Goal: Feedback & Contribution: Submit feedback/report problem

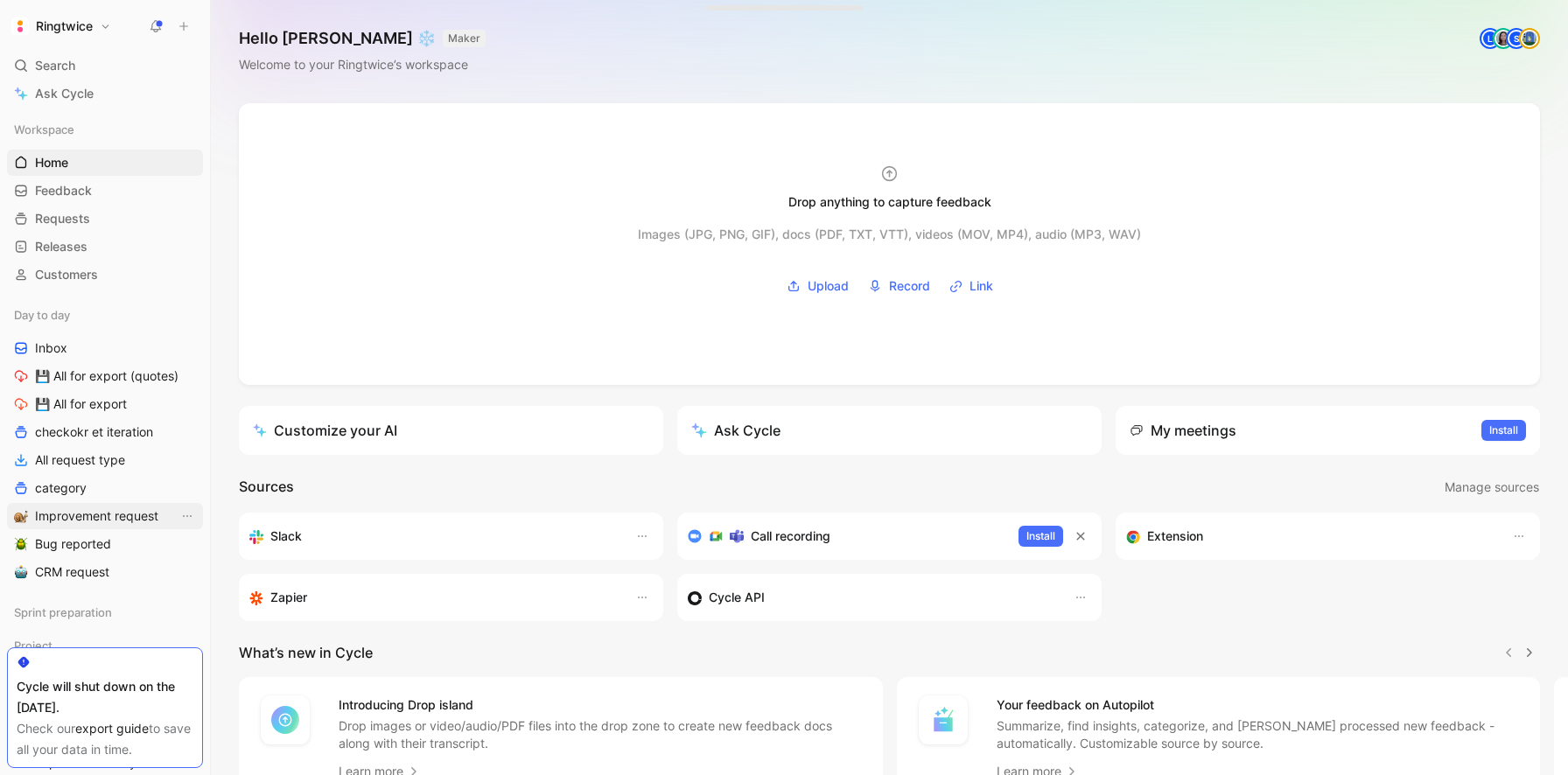
click at [110, 504] on link "Improvement request" at bounding box center [104, 515] width 196 height 26
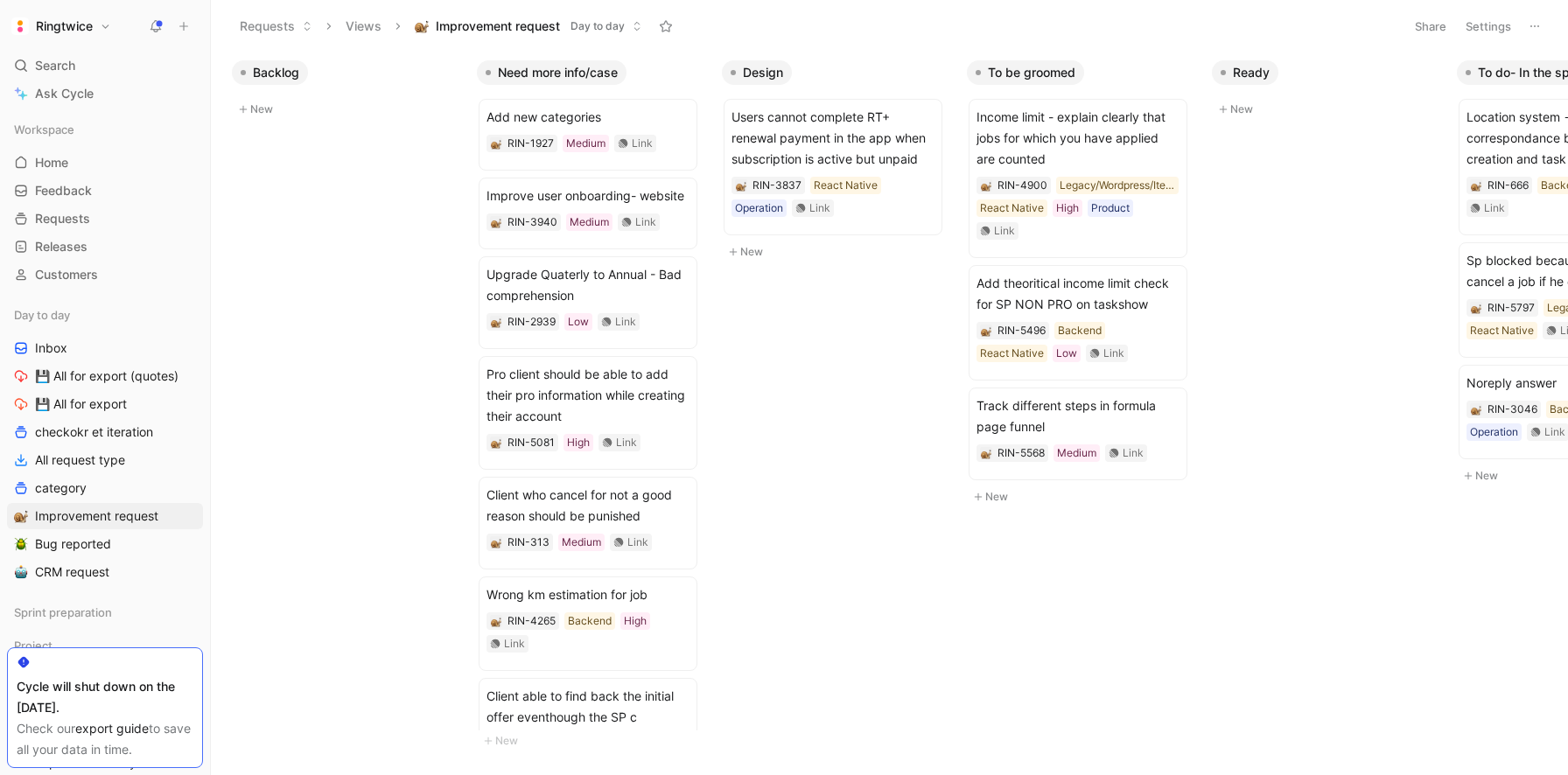
click at [278, 115] on button "New" at bounding box center [347, 109] width 231 height 21
drag, startPoint x: 313, startPoint y: 144, endPoint x: 433, endPoint y: 147, distance: 120.0
click at [433, 147] on span "Other costs in Client" at bounding box center [343, 142] width 203 height 21
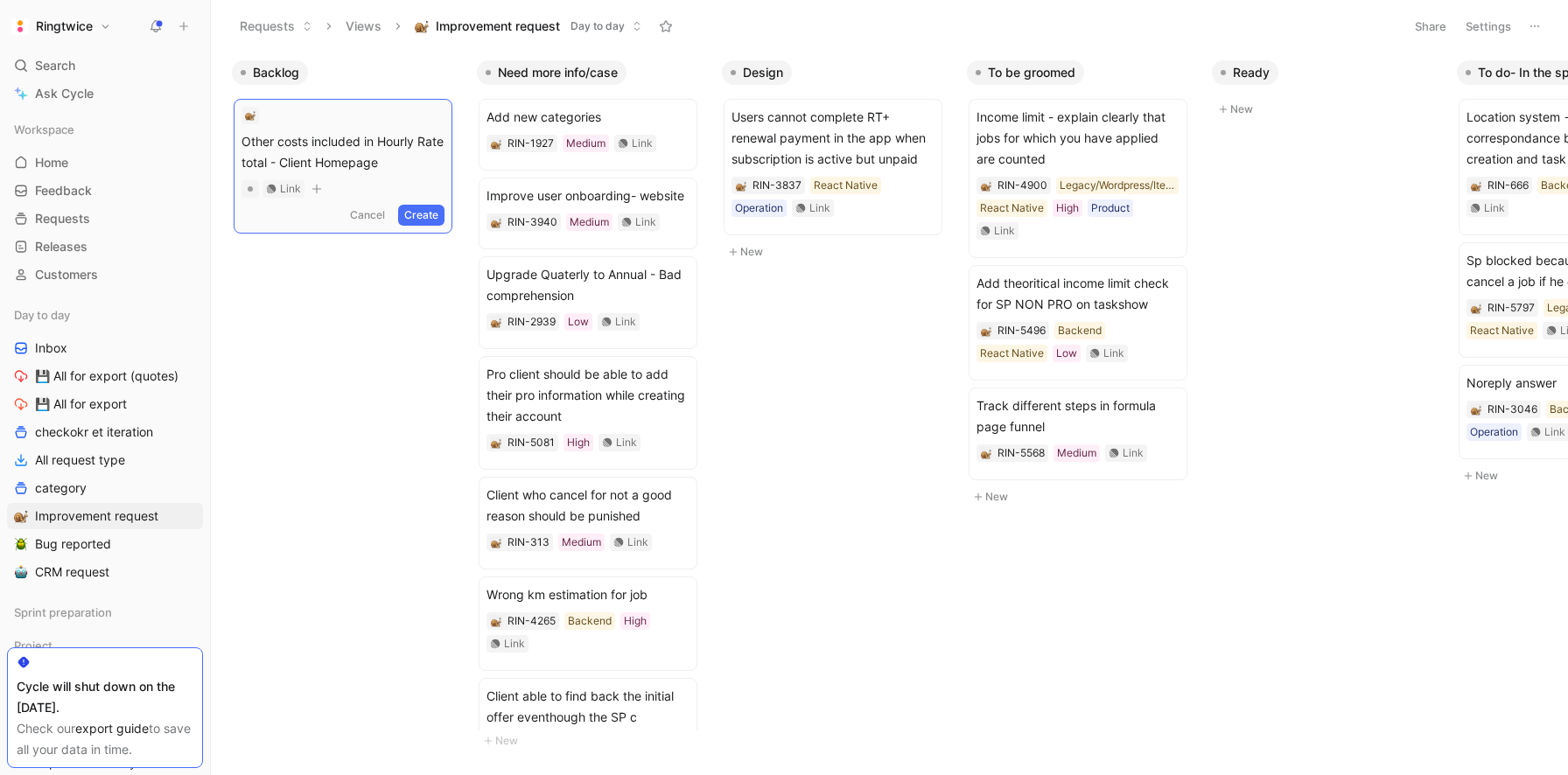
click at [437, 215] on button "Create" at bounding box center [421, 215] width 46 height 21
click at [312, 129] on span "Other costs included in Hourly Rate total - Client Homepage" at bounding box center [343, 127] width 203 height 42
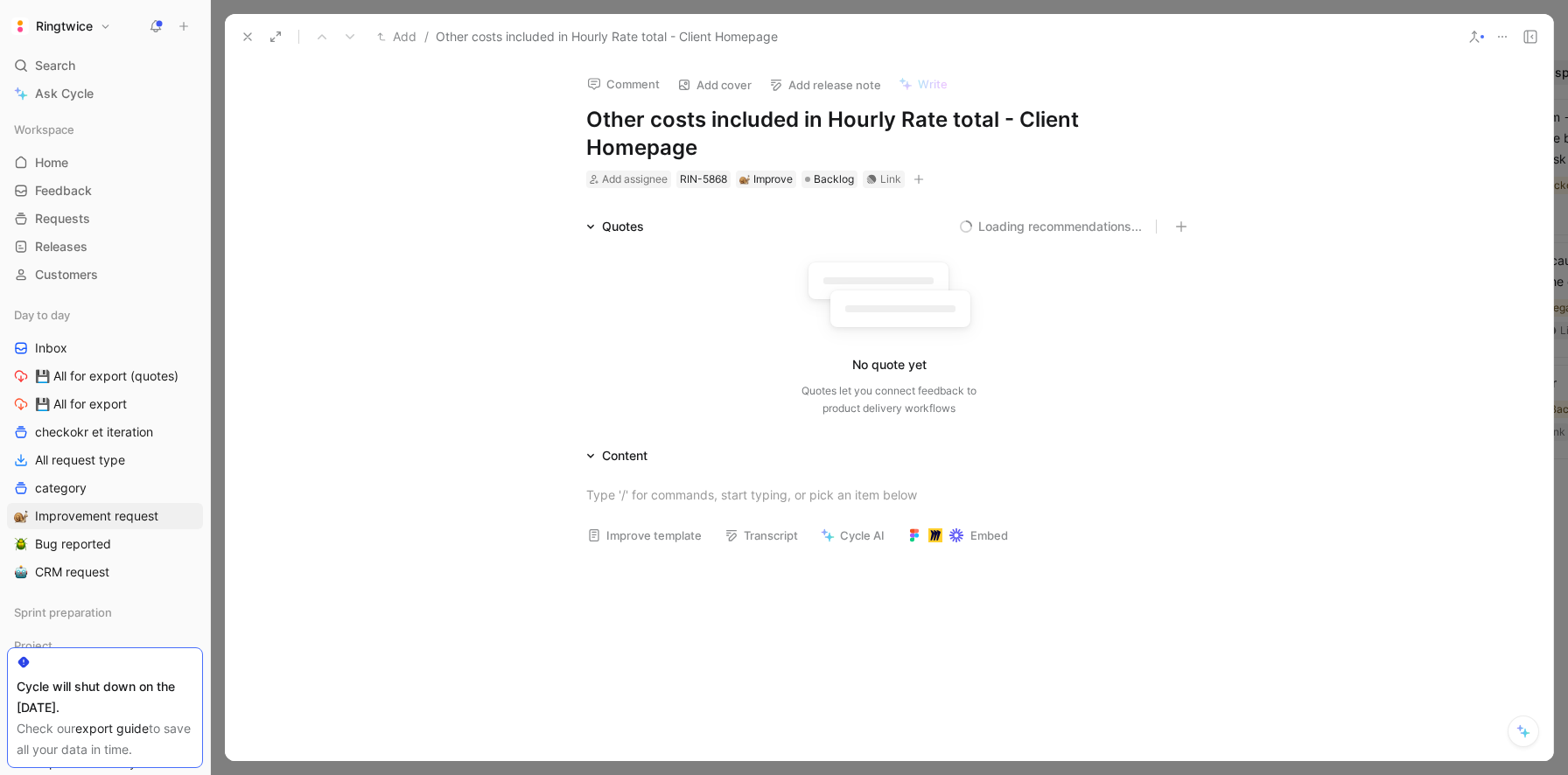
click at [679, 531] on button "Improve template" at bounding box center [644, 534] width 131 height 24
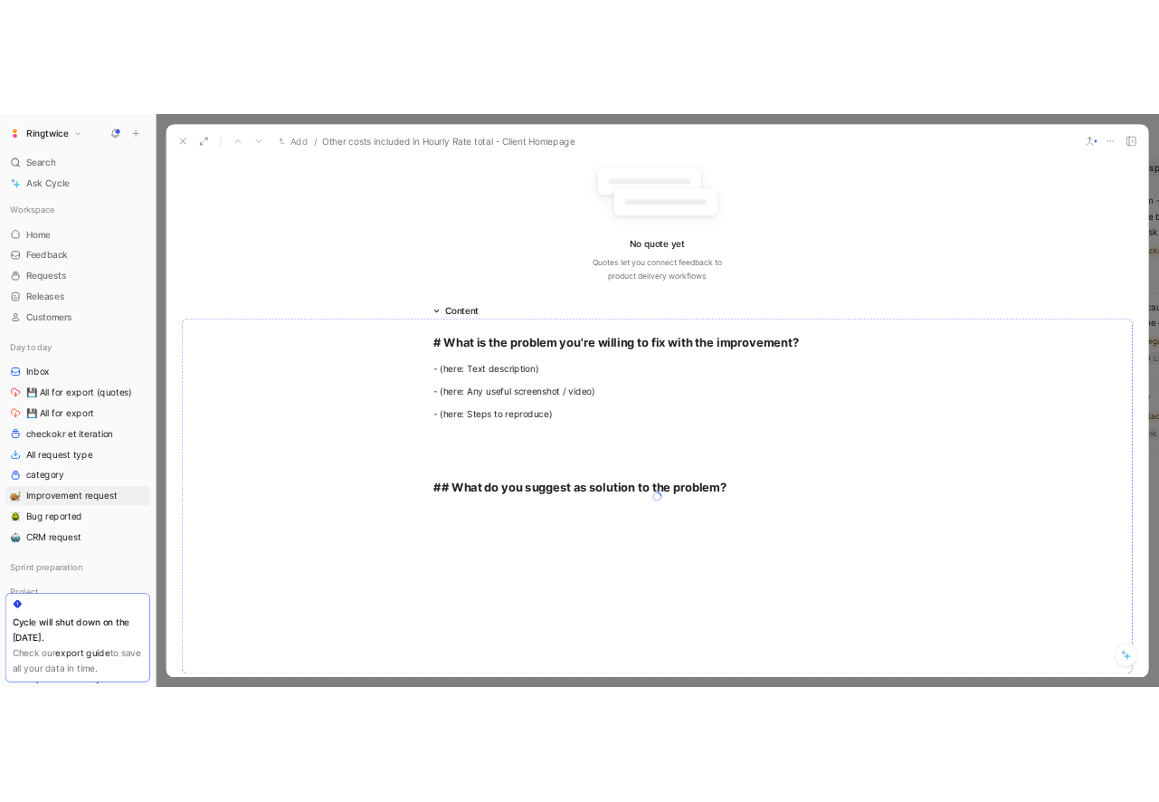
scroll to position [253, 0]
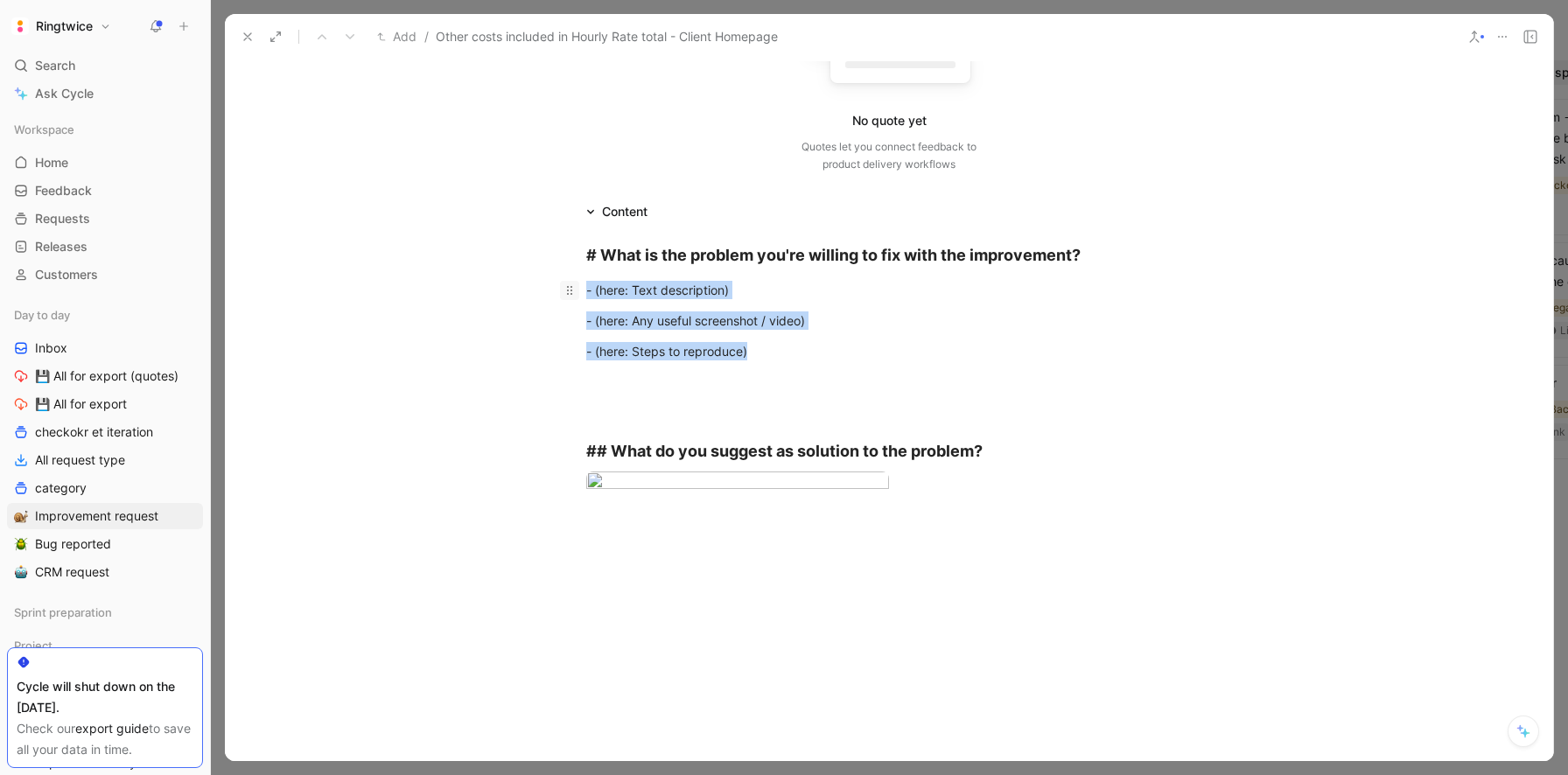
drag, startPoint x: 766, startPoint y: 357, endPoint x: 574, endPoint y: 294, distance: 202.1
click at [574, 294] on div "# What is the problem you're willing to fix with the improvement? - (here: Text…" at bounding box center [889, 381] width 1328 height 318
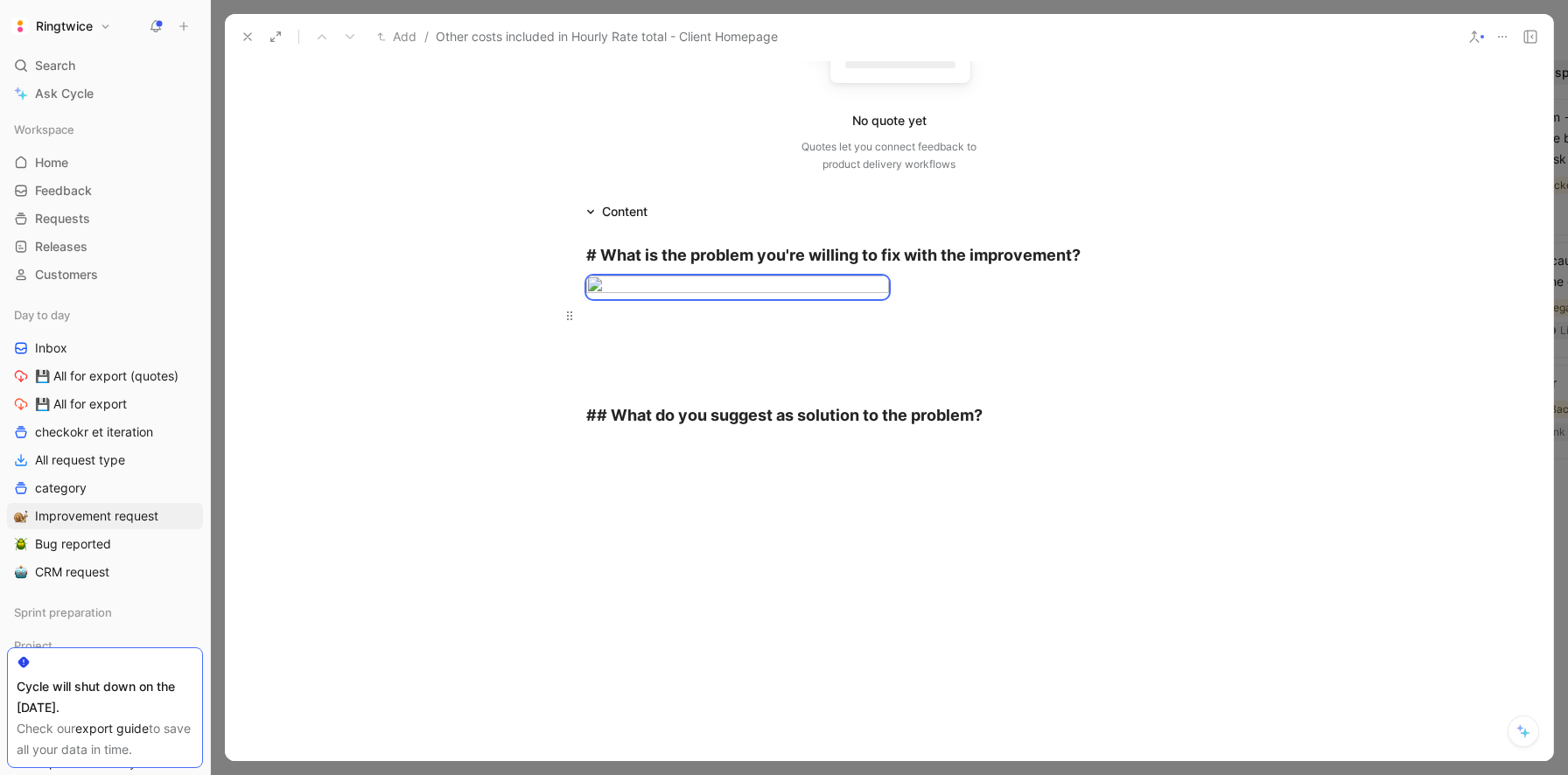
click at [669, 325] on div at bounding box center [888, 315] width 605 height 18
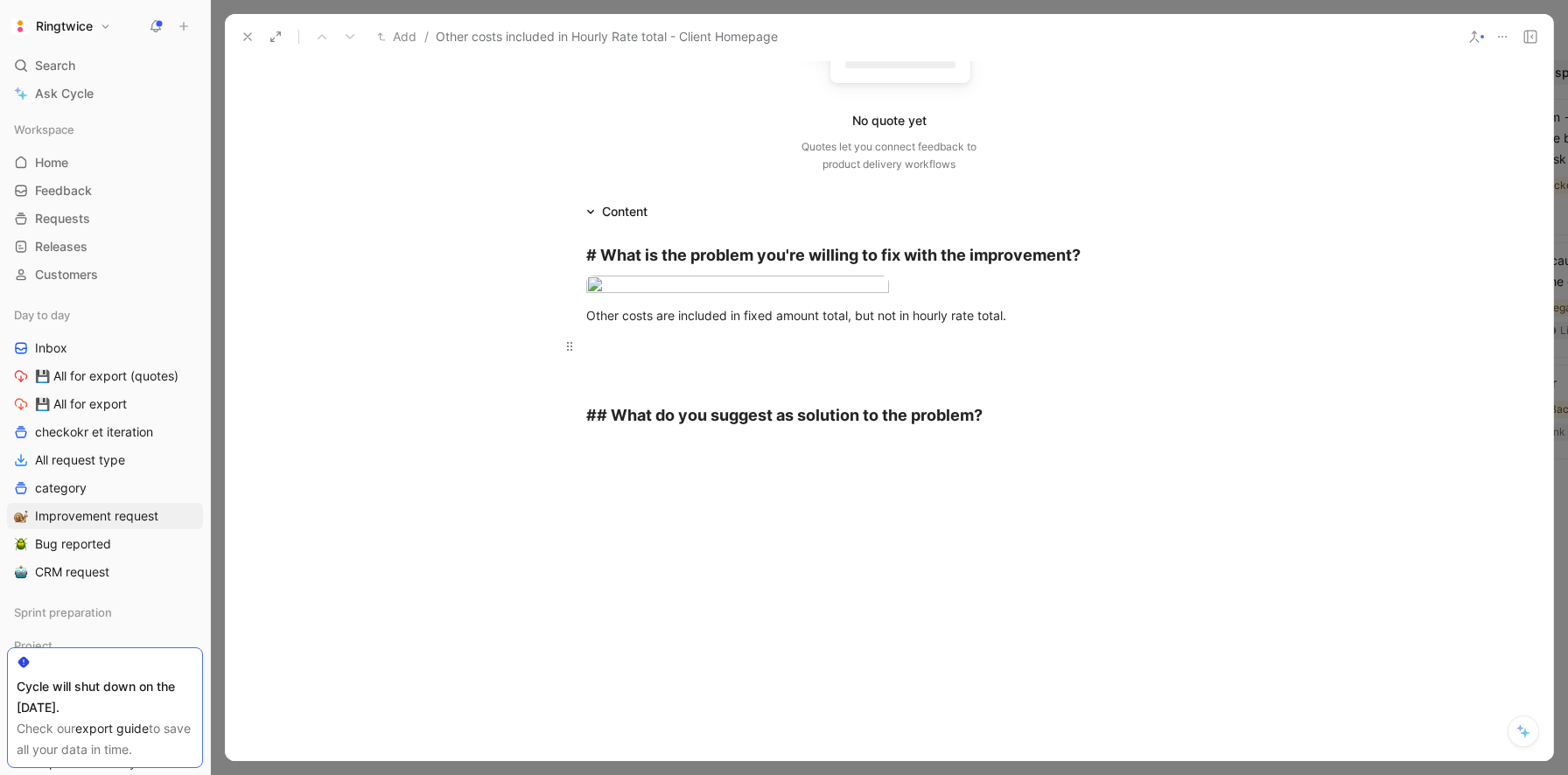
click at [656, 373] on div at bounding box center [888, 355] width 605 height 37
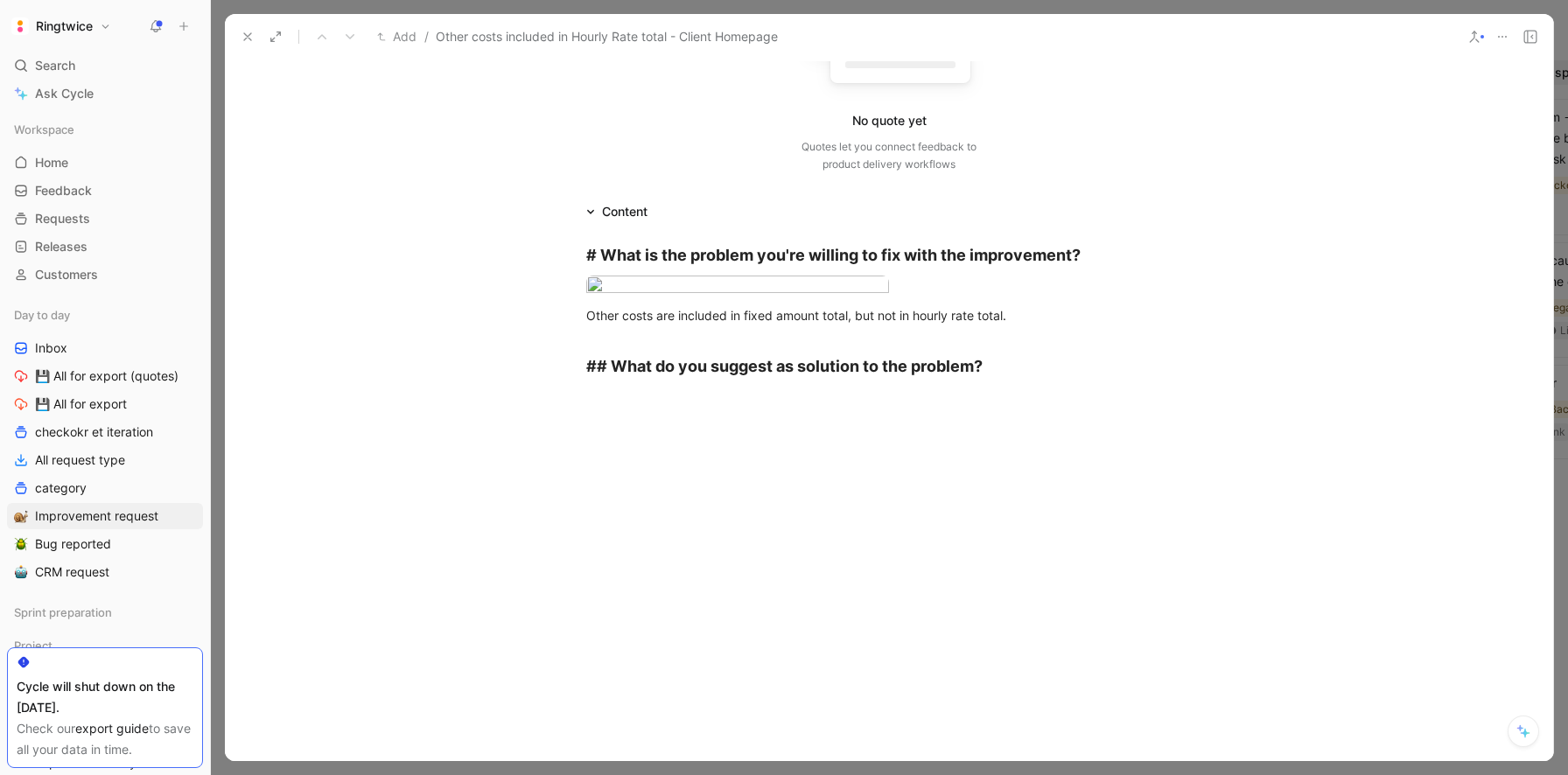
click at [668, 662] on div at bounding box center [889, 545] width 1328 height 233
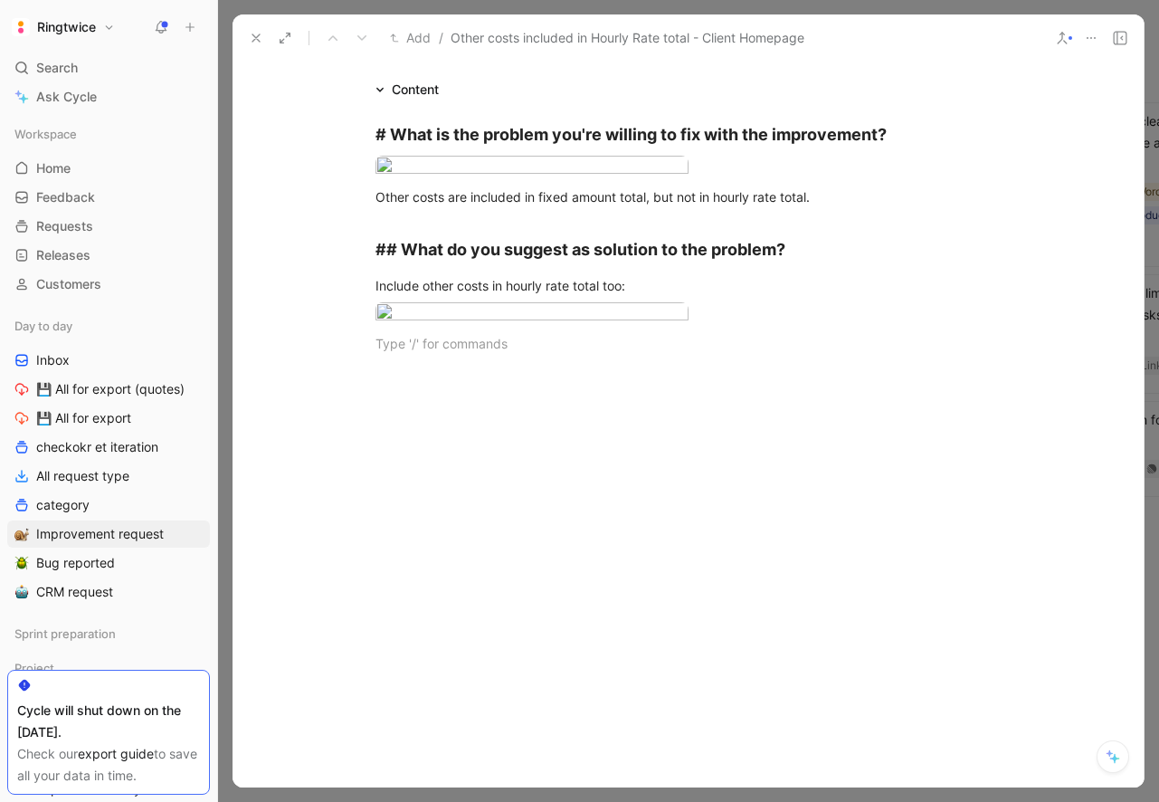
scroll to position [538, 0]
click at [665, 327] on icon "button" at bounding box center [668, 326] width 6 height 1
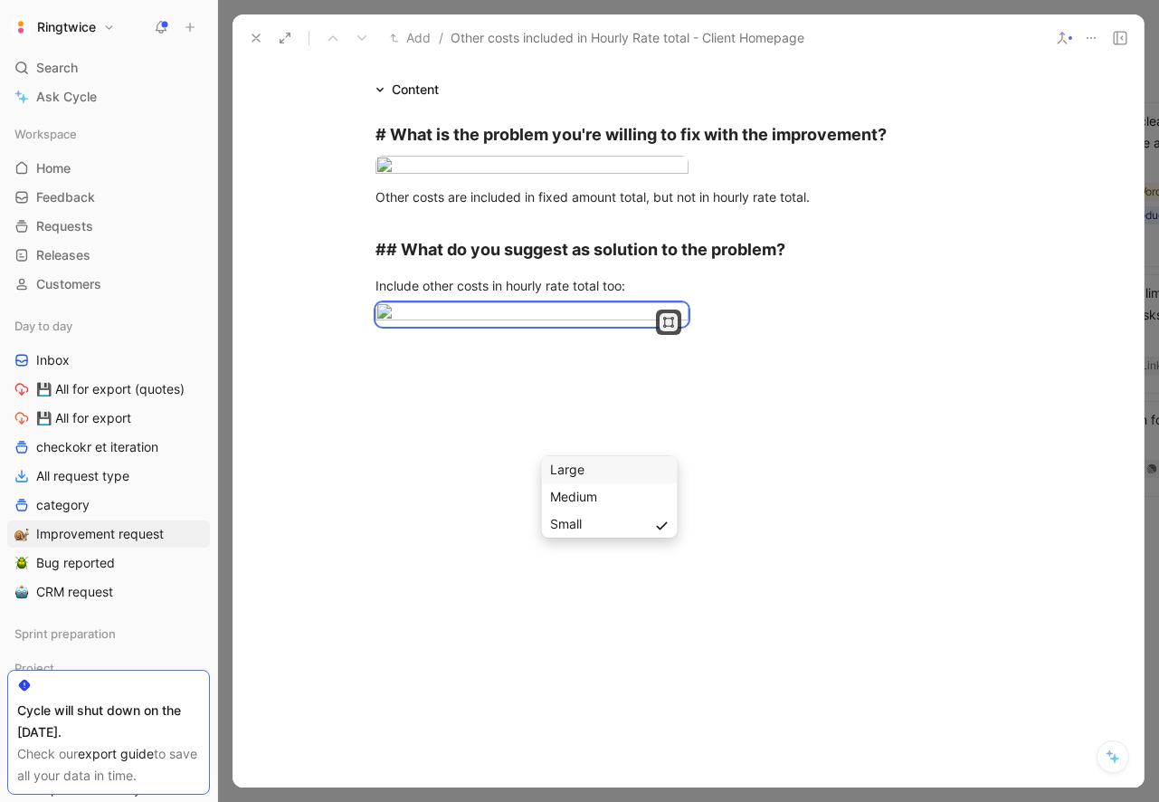
click at [625, 474] on div "Large" at bounding box center [609, 470] width 119 height 22
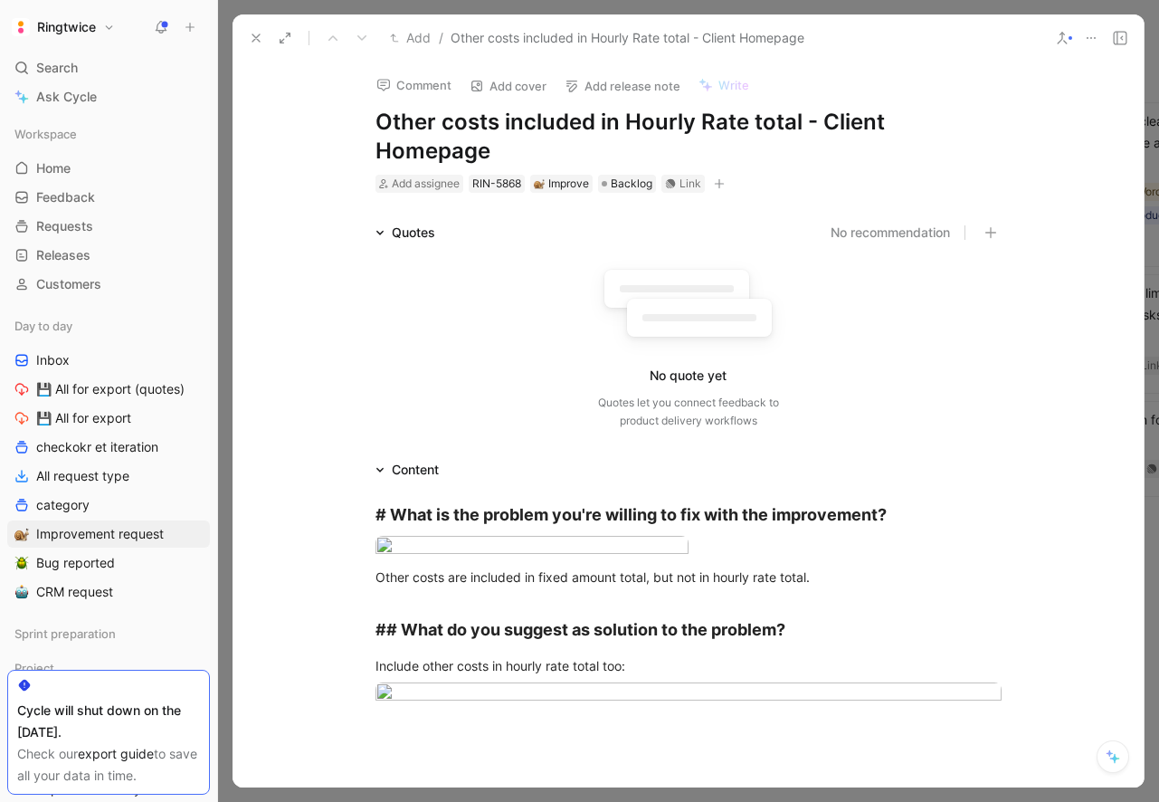
scroll to position [0, 0]
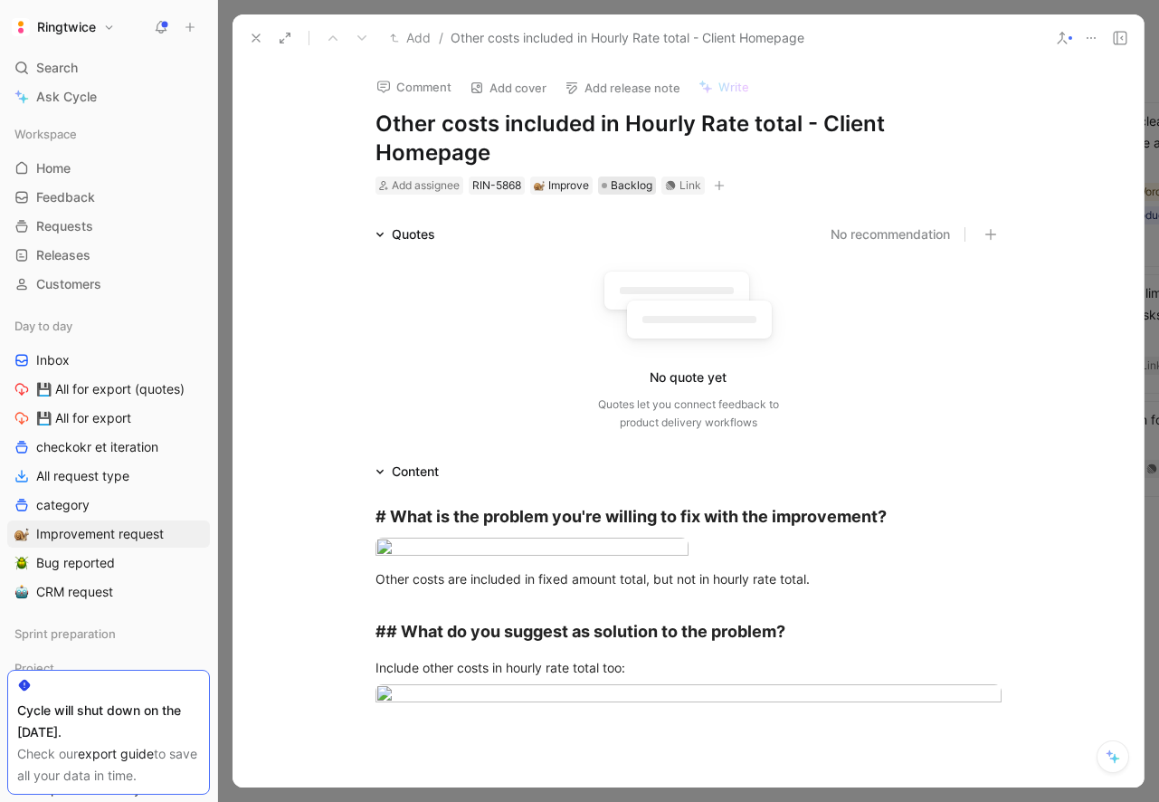
click at [623, 185] on span "Backlog" at bounding box center [632, 185] width 42 height 18
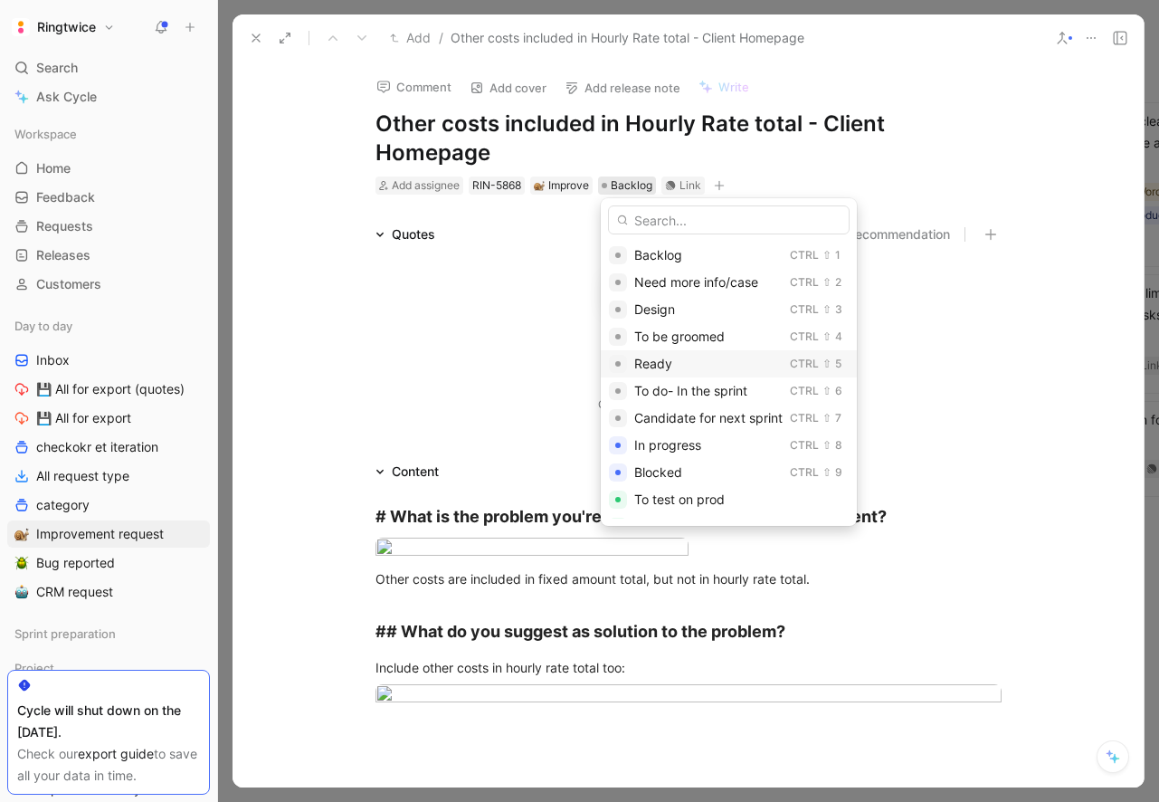
click at [663, 356] on span "Ready" at bounding box center [653, 363] width 38 height 15
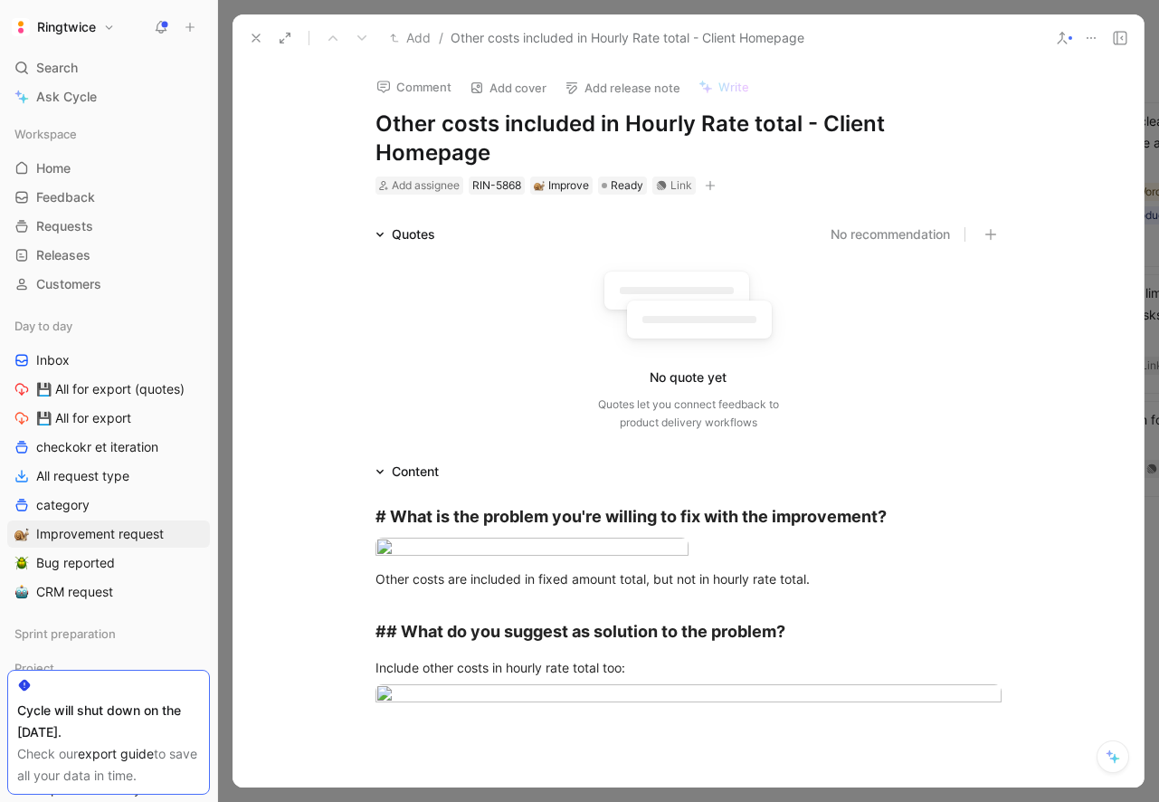
click at [711, 183] on icon "button" at bounding box center [710, 186] width 1 height 10
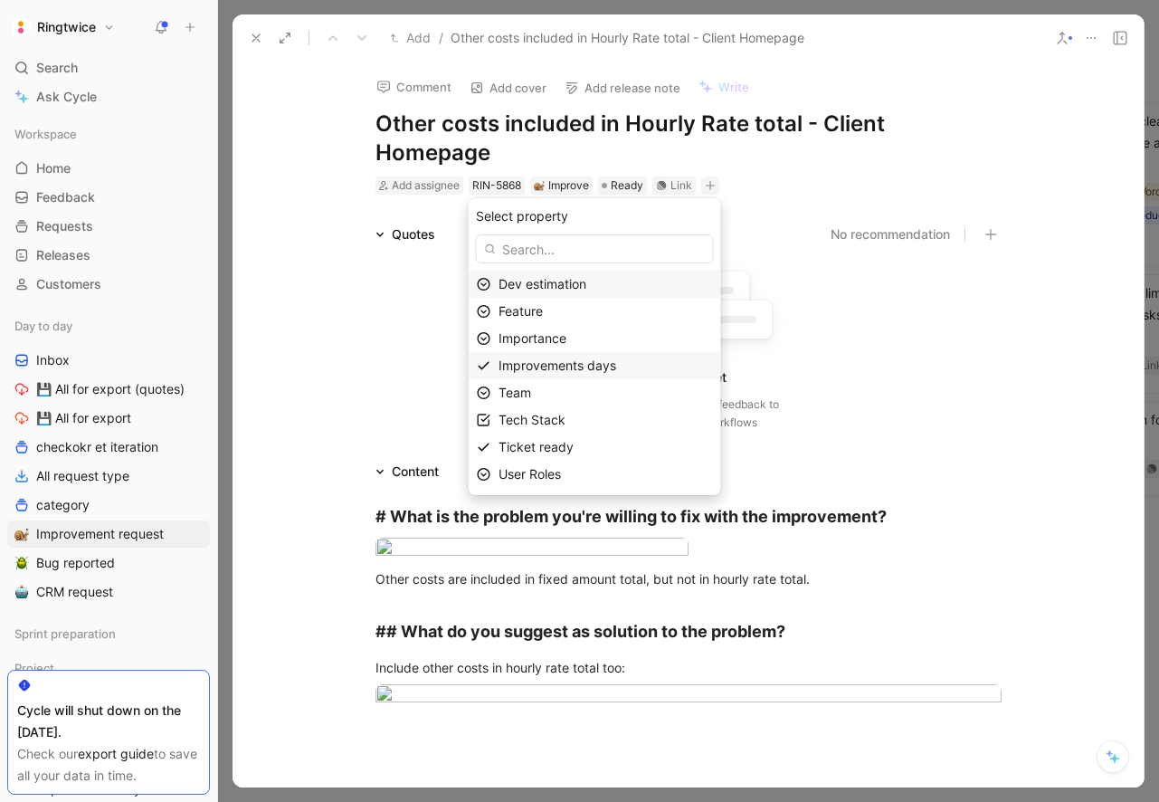
click at [615, 373] on div "Improvements days" at bounding box center [606, 366] width 215 height 22
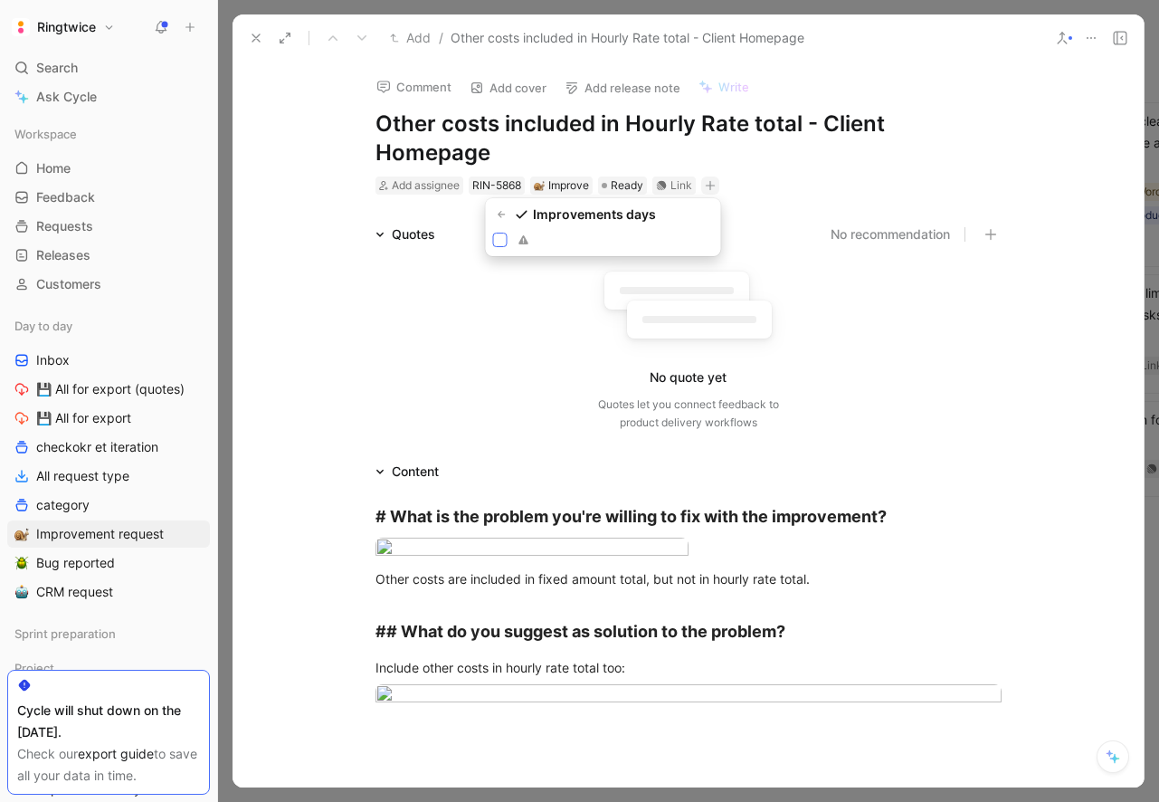
click at [500, 239] on icon at bounding box center [500, 239] width 11 height 11
click at [493, 233] on input "checkbox" at bounding box center [493, 233] width 0 height 0
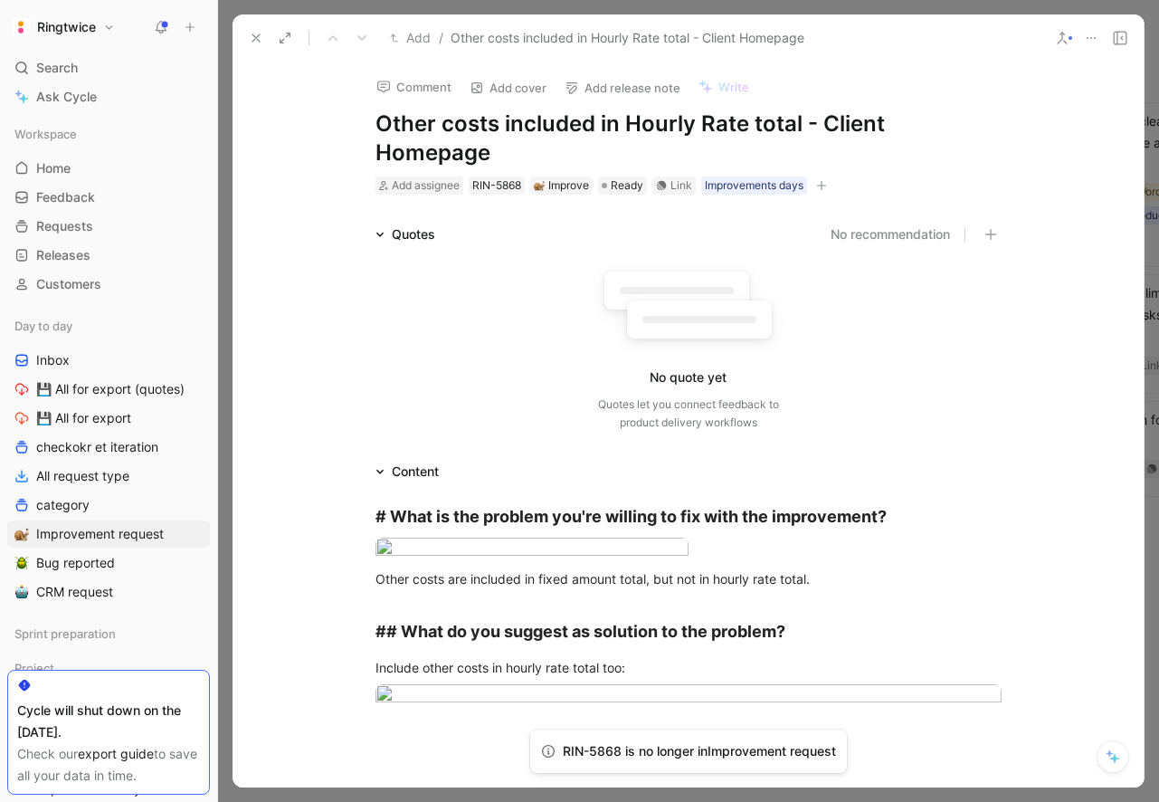
click at [826, 186] on icon "button" at bounding box center [821, 186] width 10 height 1
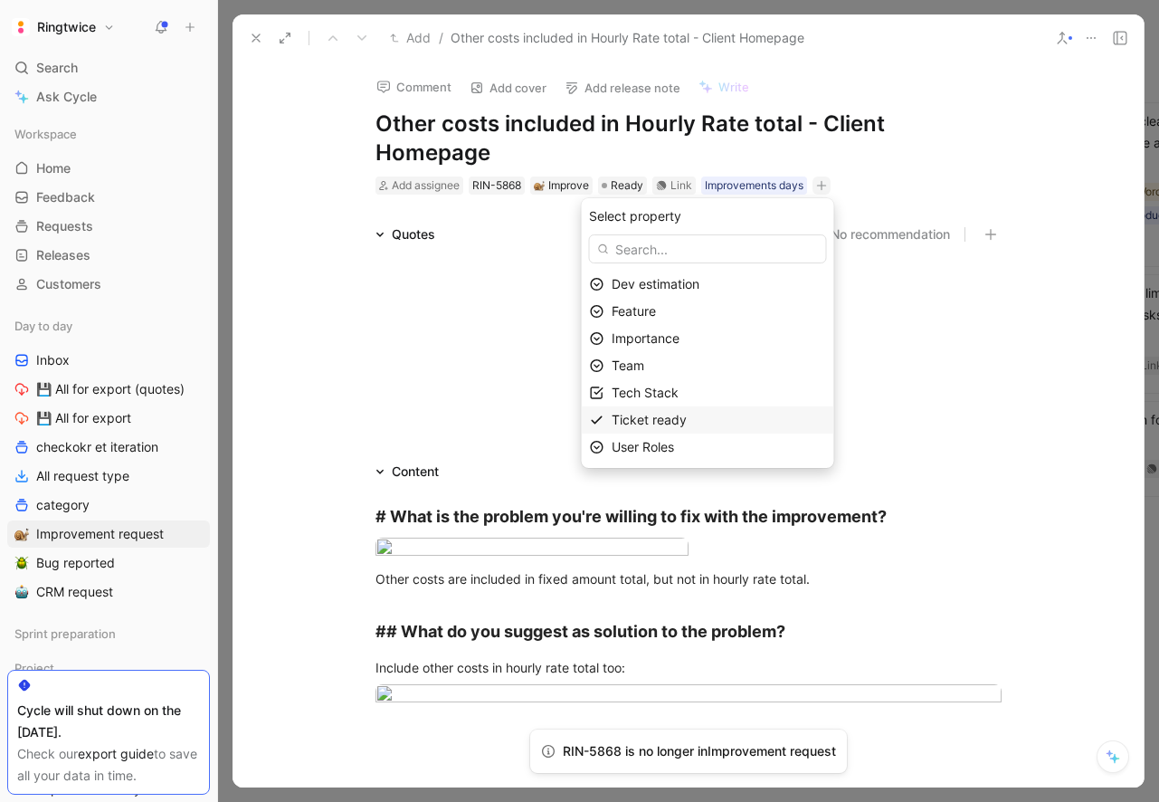
click at [663, 414] on span "Ticket ready" at bounding box center [649, 419] width 75 height 15
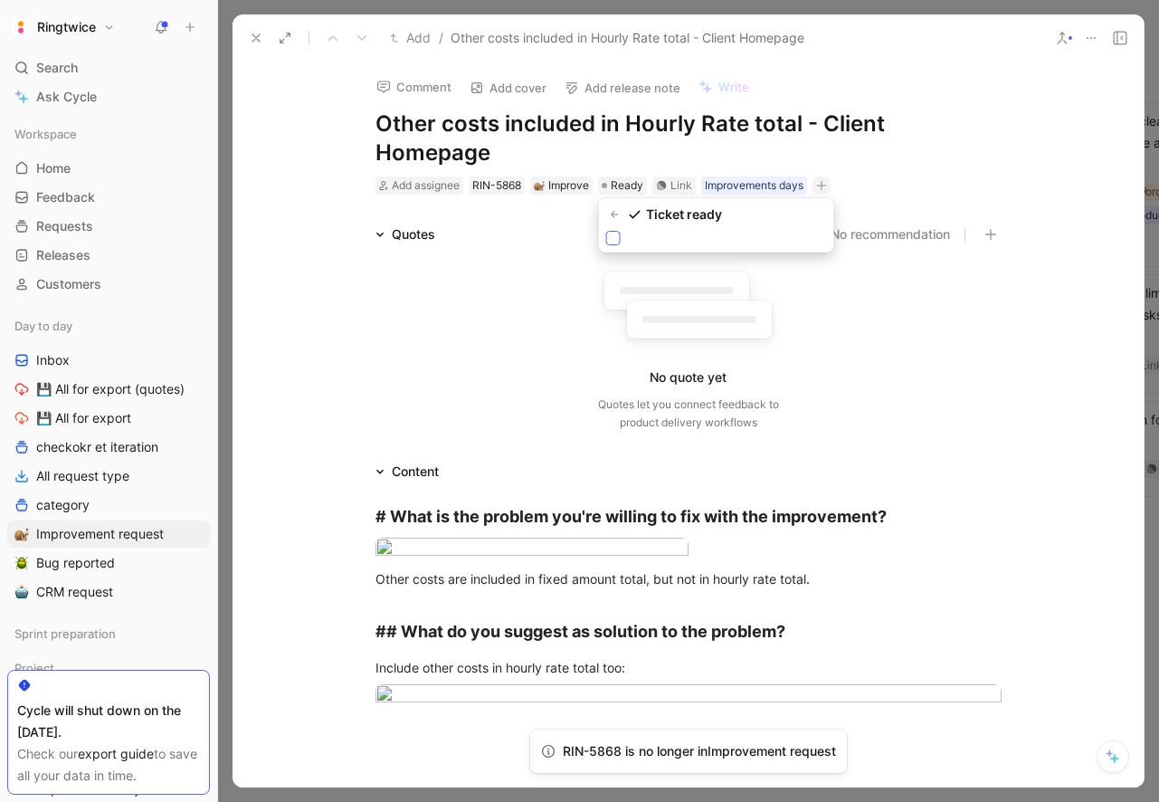
click at [613, 240] on icon at bounding box center [613, 238] width 11 height 11
click at [606, 231] on input "checkbox" at bounding box center [606, 231] width 0 height 0
click at [903, 184] on icon "button" at bounding box center [898, 185] width 11 height 11
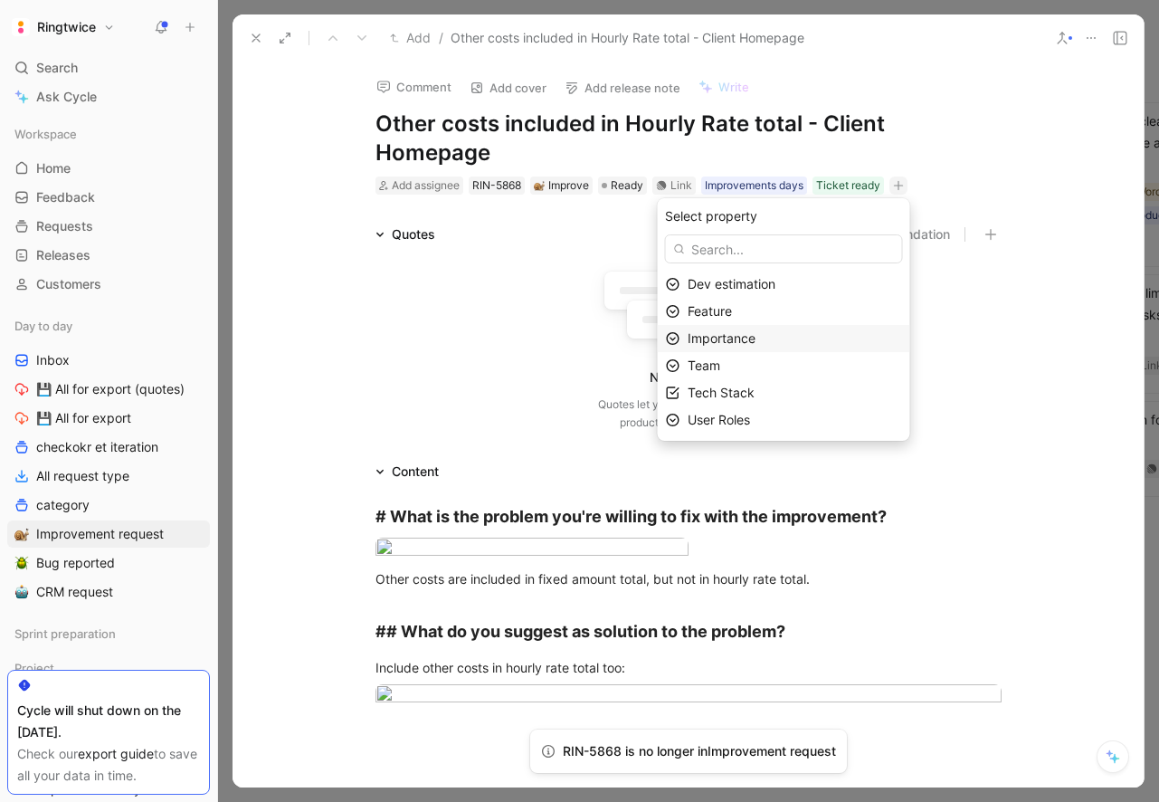
click at [776, 333] on div "Importance" at bounding box center [795, 339] width 215 height 22
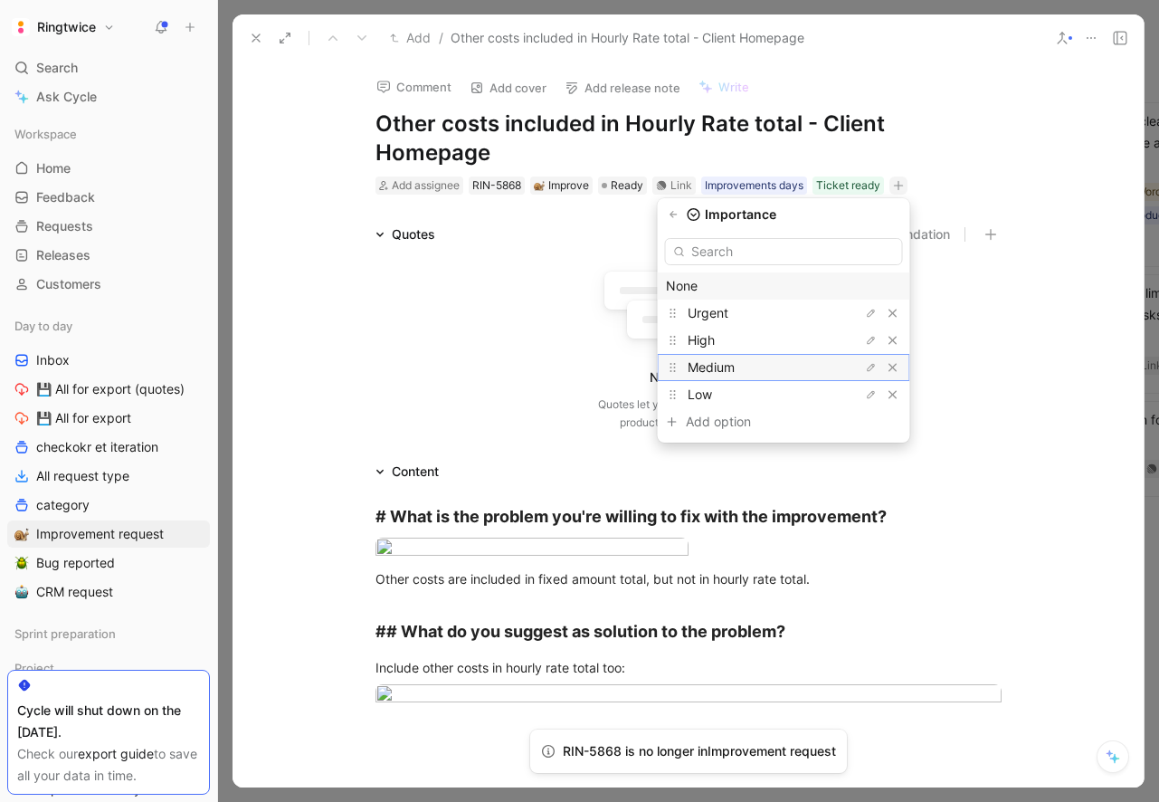
click at [754, 356] on div "Medium" at bounding box center [784, 367] width 253 height 27
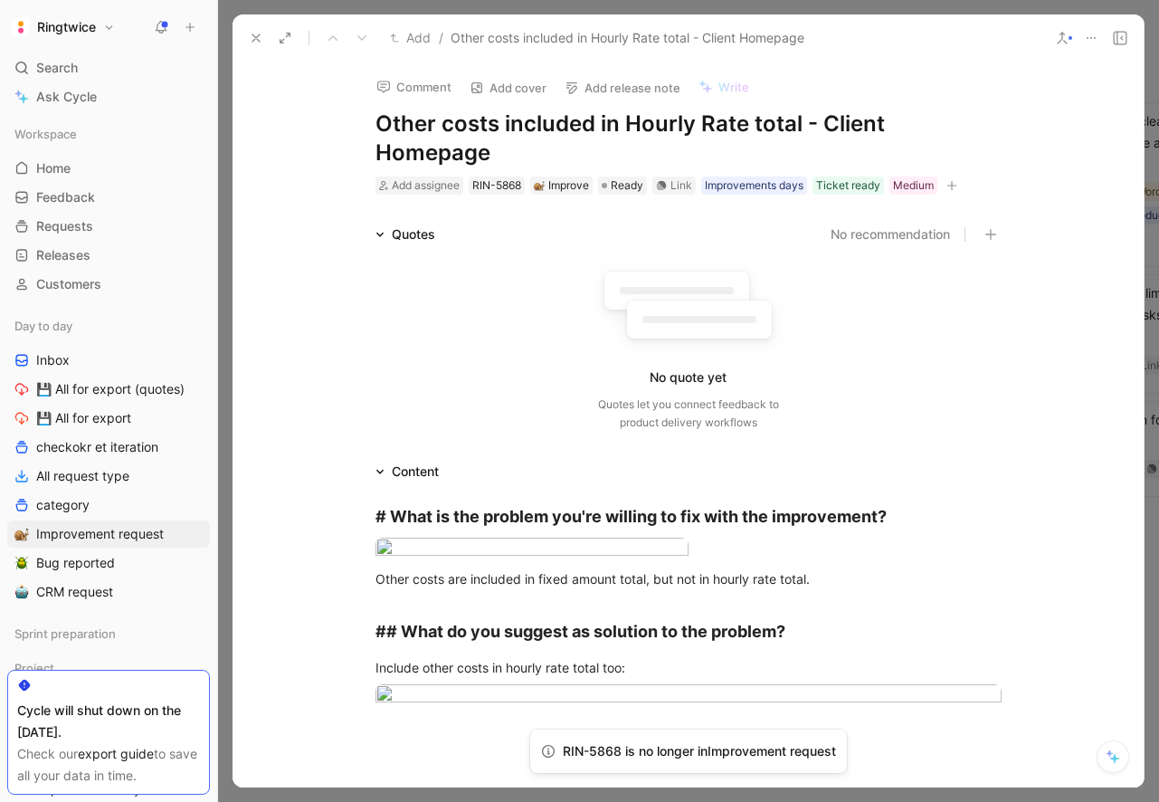
click at [952, 189] on icon "button" at bounding box center [952, 185] width 11 height 11
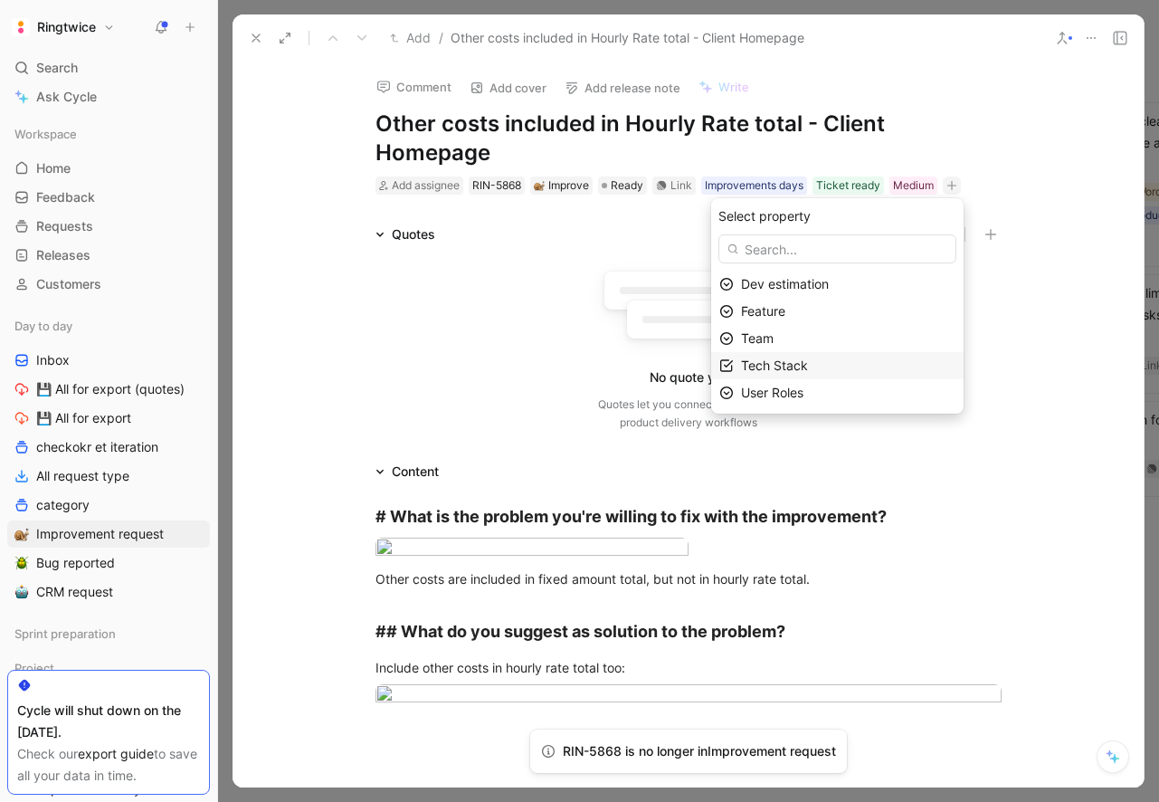
click at [828, 358] on div "Tech Stack" at bounding box center [848, 366] width 215 height 22
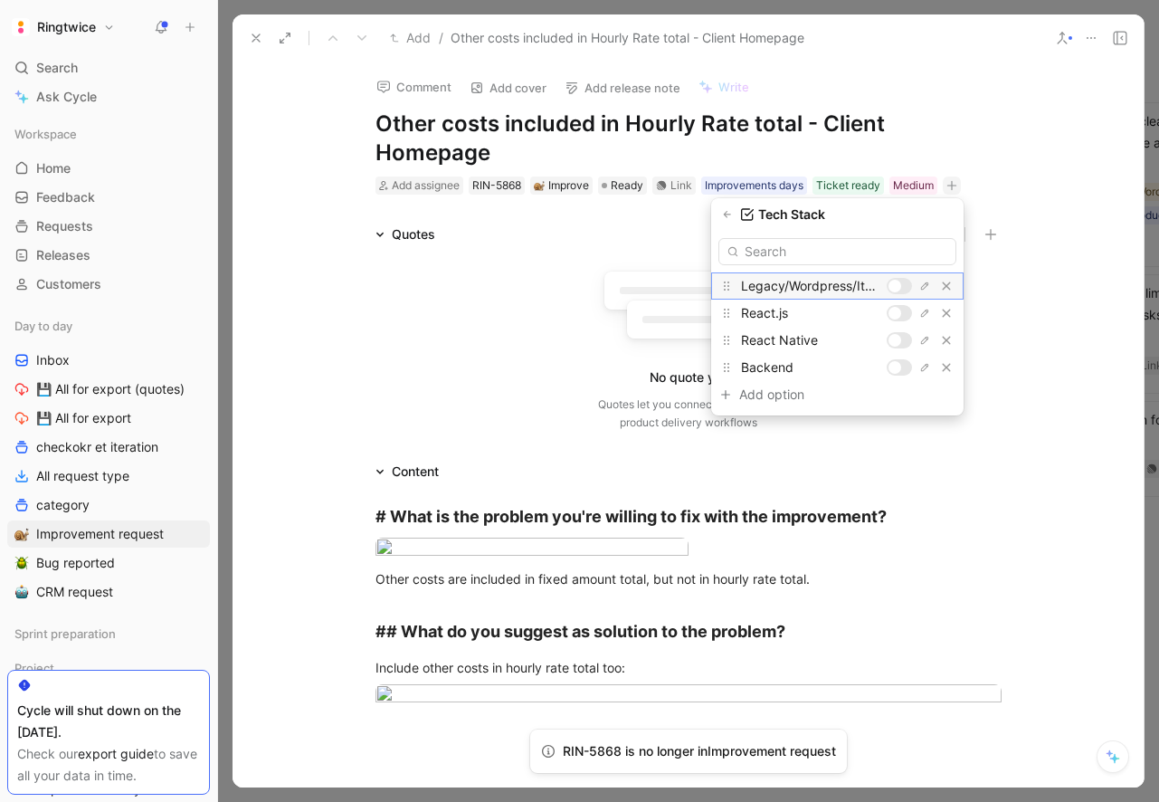
click at [907, 281] on div at bounding box center [899, 286] width 25 height 16
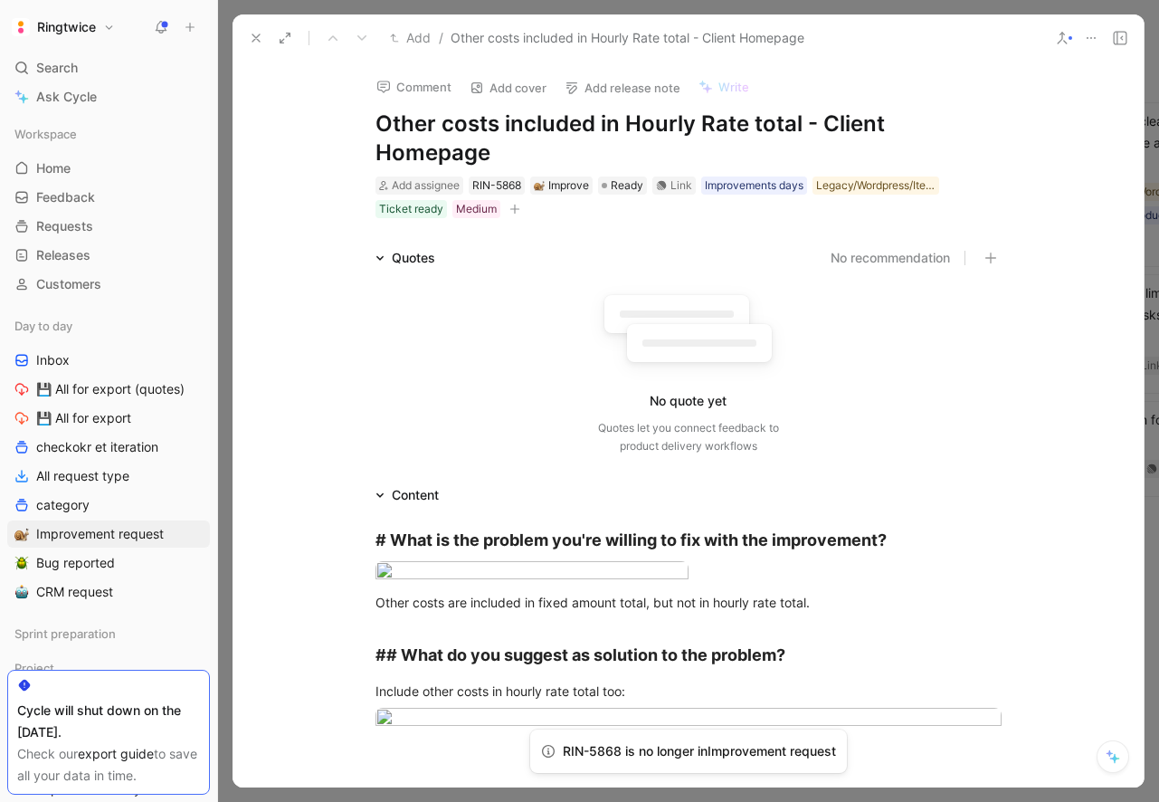
click at [398, 129] on h1 "Other costs included in Hourly Rate total - Client Homepage" at bounding box center [689, 139] width 626 height 58
copy h1 "Other costs included in Hourly Rate total - Client Homepage"
click at [399, 128] on h1 "Other costs included in Hourly Rate total - Client Homepage" at bounding box center [689, 139] width 626 height 58
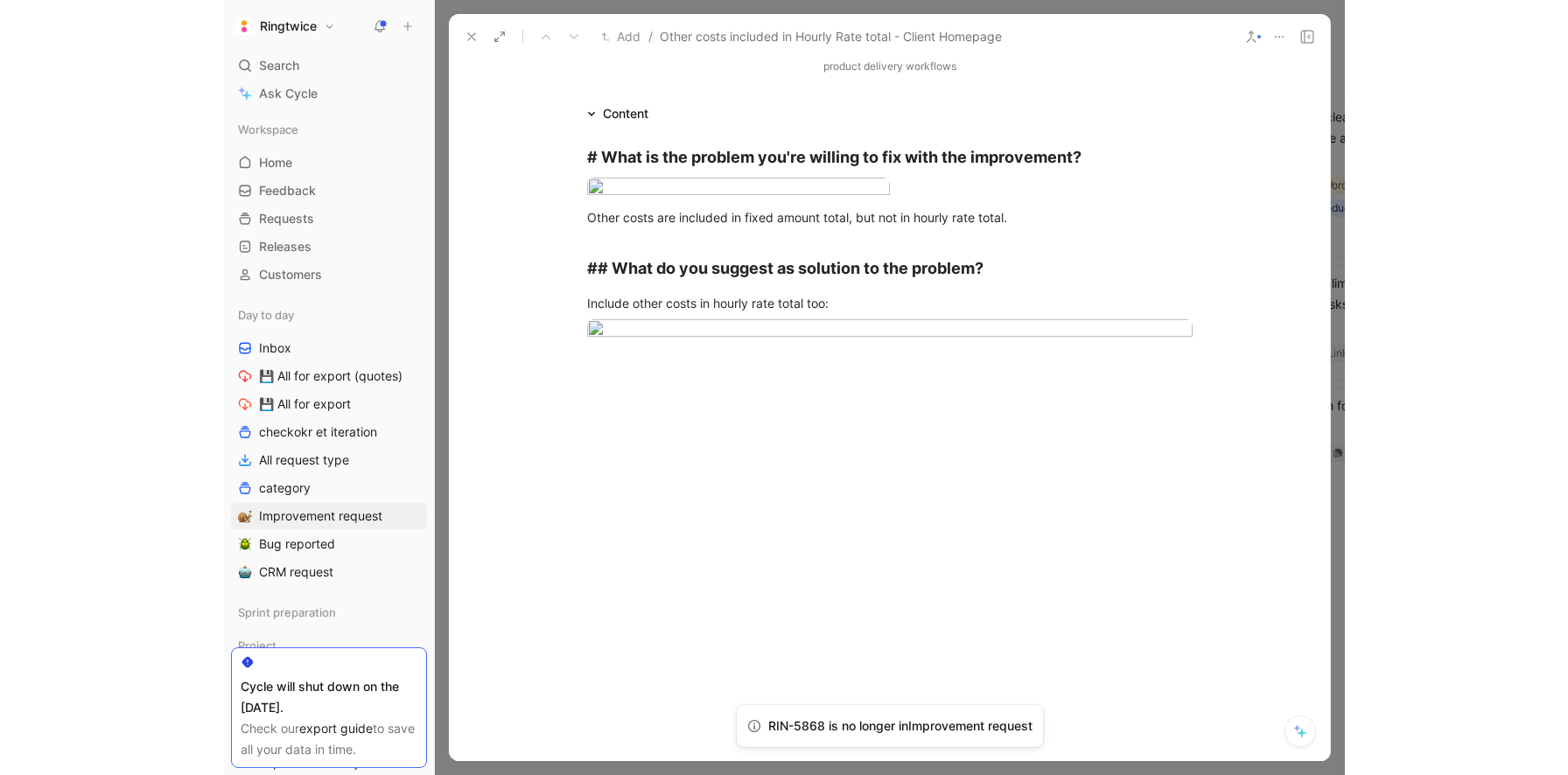
scroll to position [367, 0]
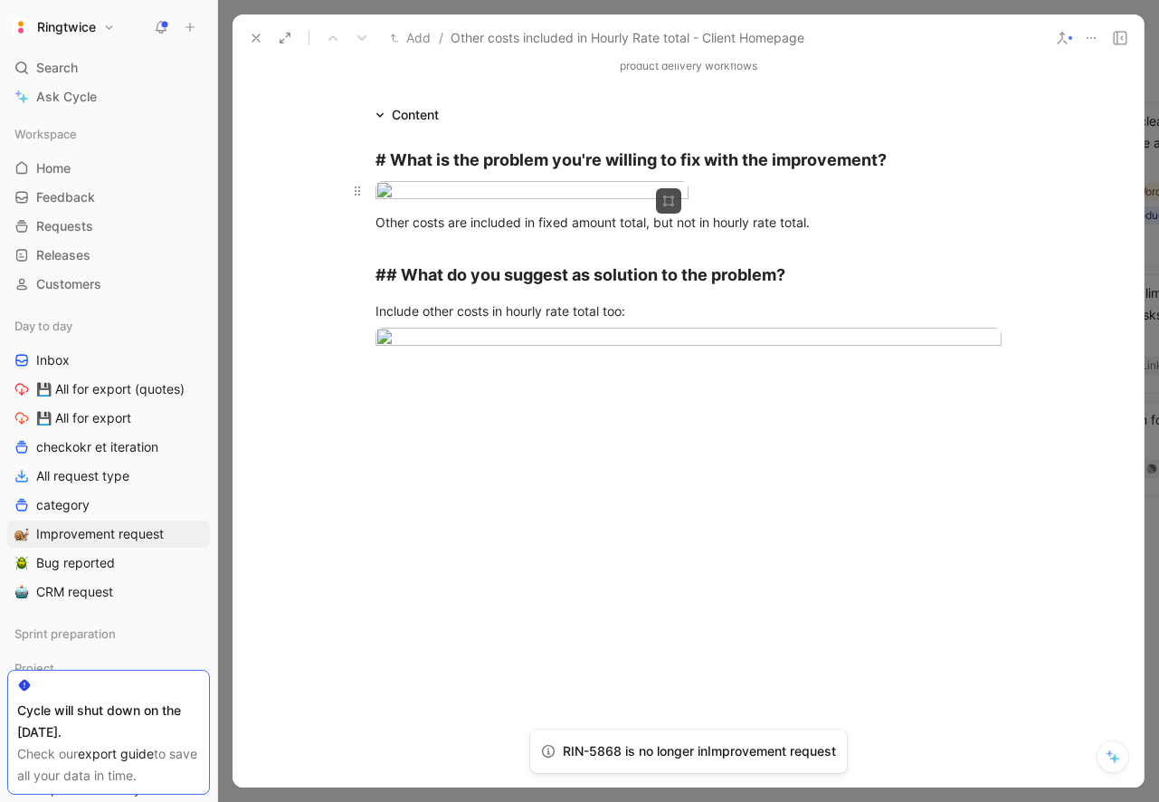
drag, startPoint x: 371, startPoint y: 165, endPoint x: 551, endPoint y: 413, distance: 306.5
click at [551, 398] on div "# What is the problem you're willing to fix with the improvement? Other costs a…" at bounding box center [688, 262] width 911 height 272
click at [420, 167] on strong "# What is the problem you're willing to fix with the improvement?" at bounding box center [631, 159] width 511 height 19
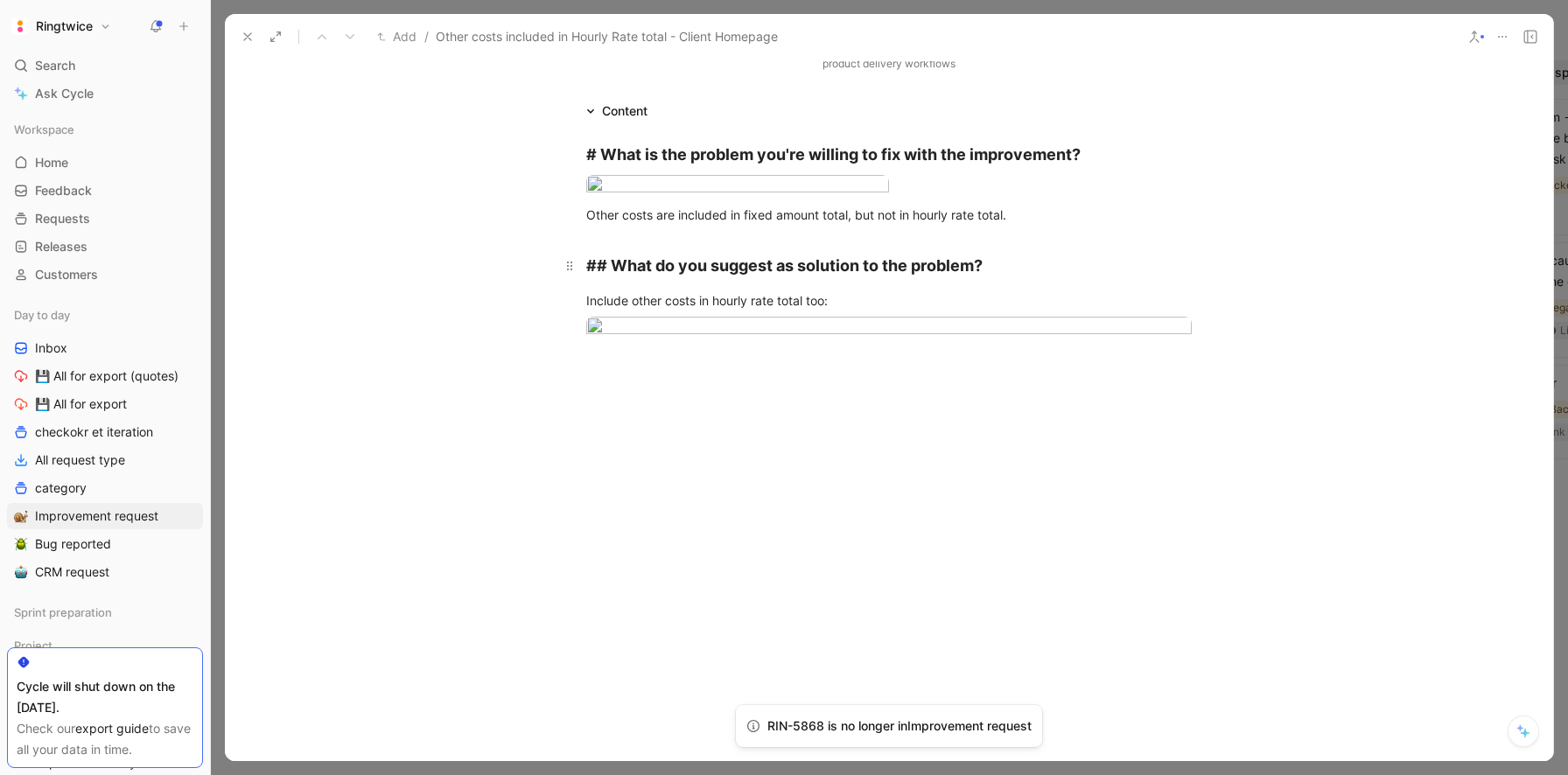
click at [700, 274] on strong "## What do you suggest as solution to the problem?" at bounding box center [784, 265] width 396 height 18
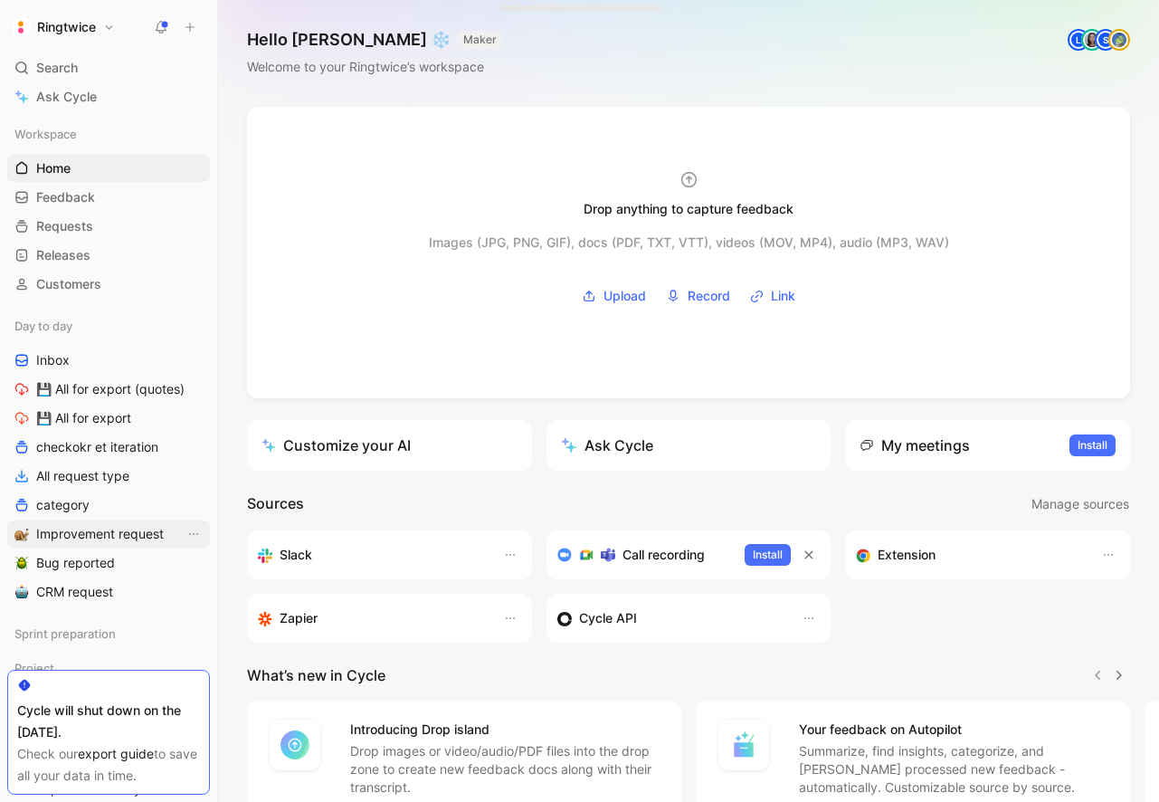
click at [88, 529] on span "Improvement request" at bounding box center [100, 534] width 128 height 18
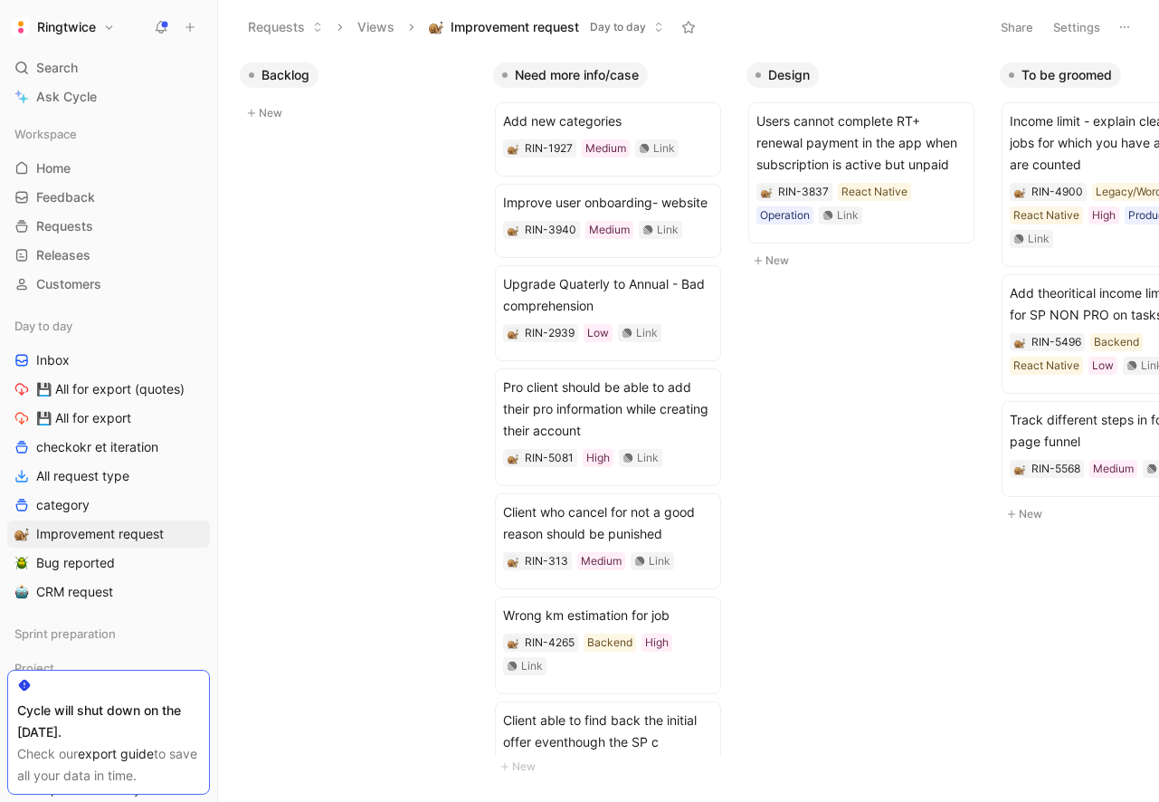
click at [319, 108] on button "New" at bounding box center [359, 113] width 239 height 22
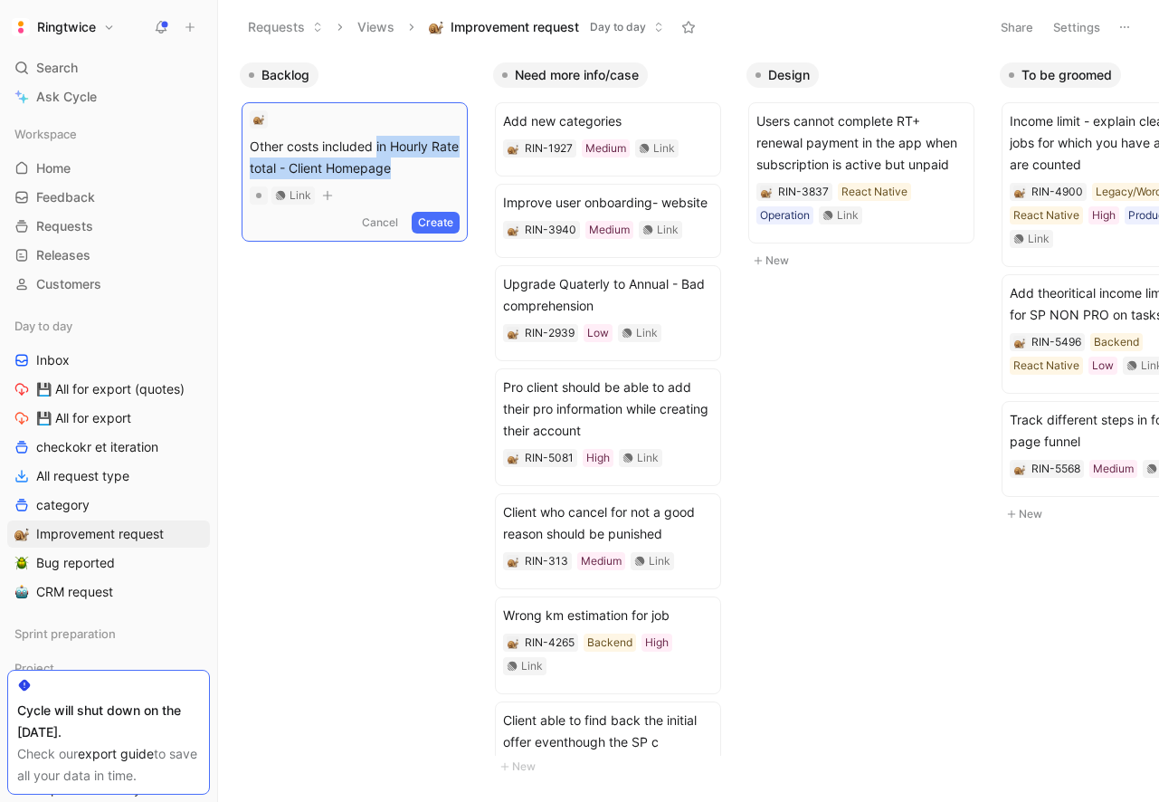
drag, startPoint x: 378, startPoint y: 145, endPoint x: 412, endPoint y: 172, distance: 43.1
click at [412, 172] on span "Other costs included in Hourly Rate total - Client Homepage" at bounding box center [355, 157] width 210 height 43
click at [460, 221] on button "Create" at bounding box center [436, 223] width 48 height 22
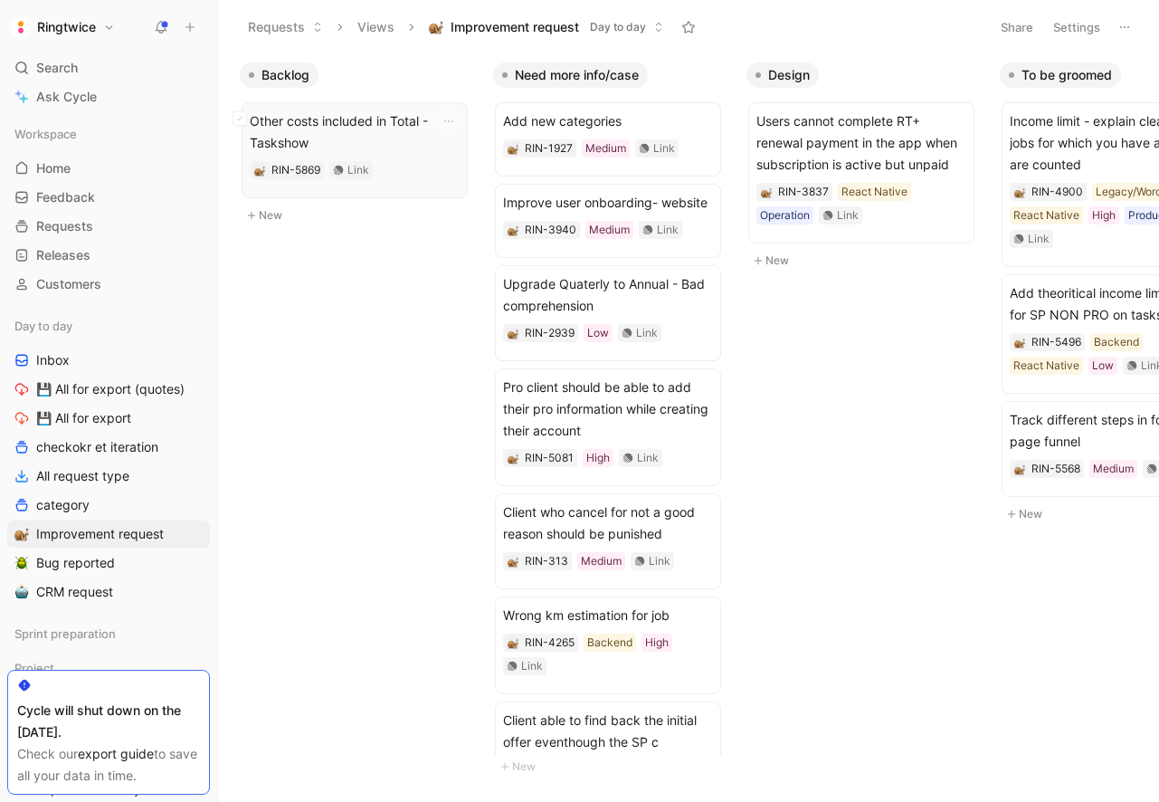
click at [402, 123] on span "Other costs included in Total - Taskshow" at bounding box center [355, 131] width 210 height 43
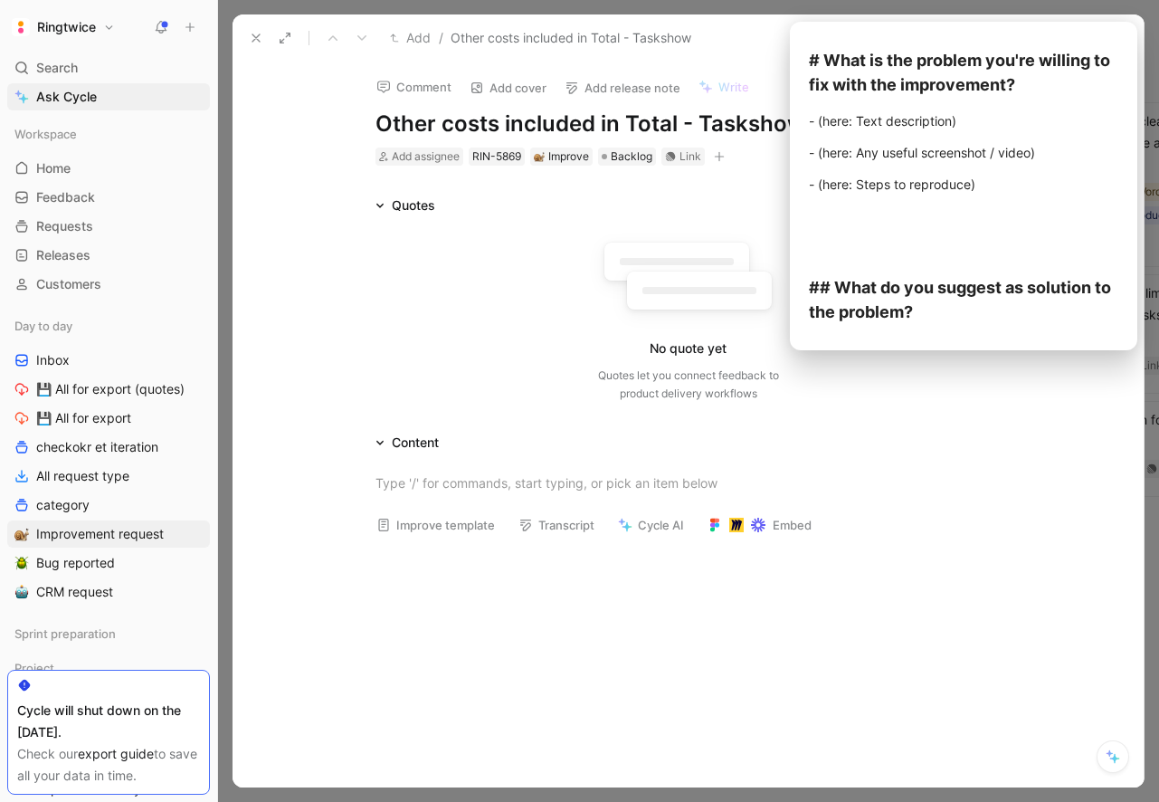
click at [472, 521] on button "Improve template" at bounding box center [435, 524] width 135 height 25
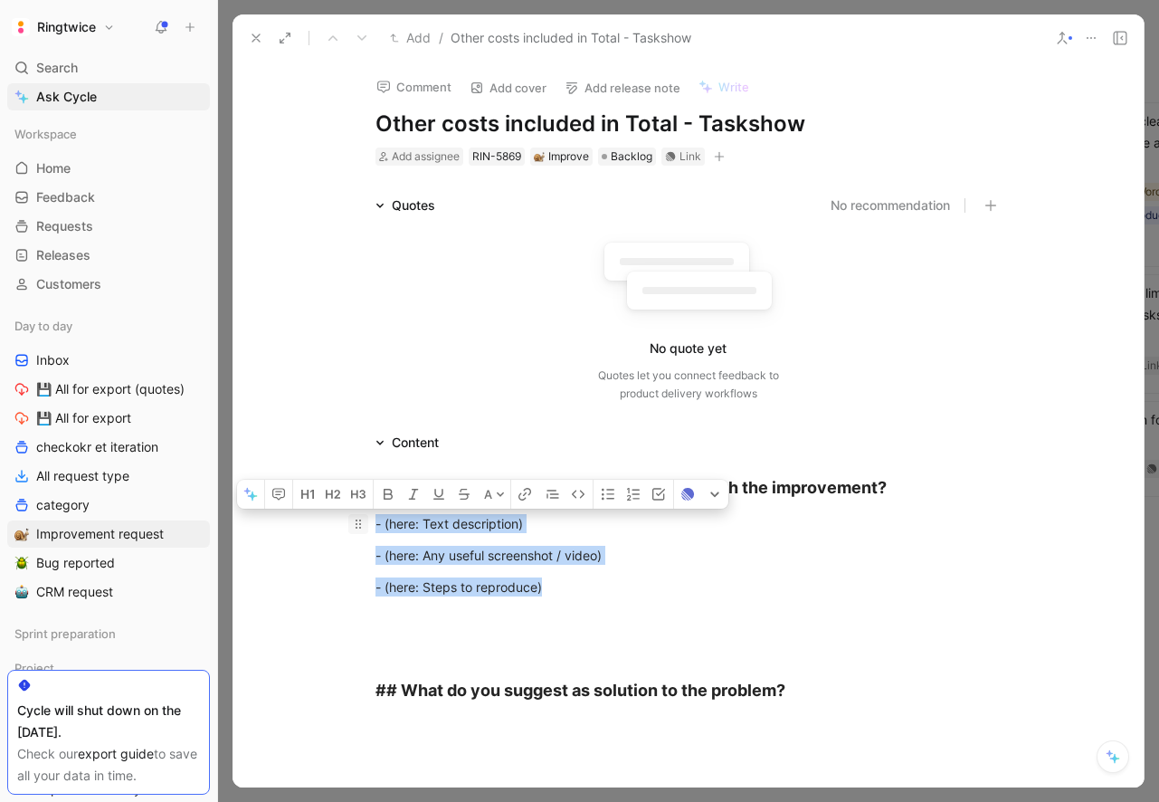
drag, startPoint x: 562, startPoint y: 589, endPoint x: 362, endPoint y: 524, distance: 210.4
click at [362, 524] on div "# What is the problem you're willing to fix with the improvement? - (here: Text…" at bounding box center [688, 588] width 911 height 271
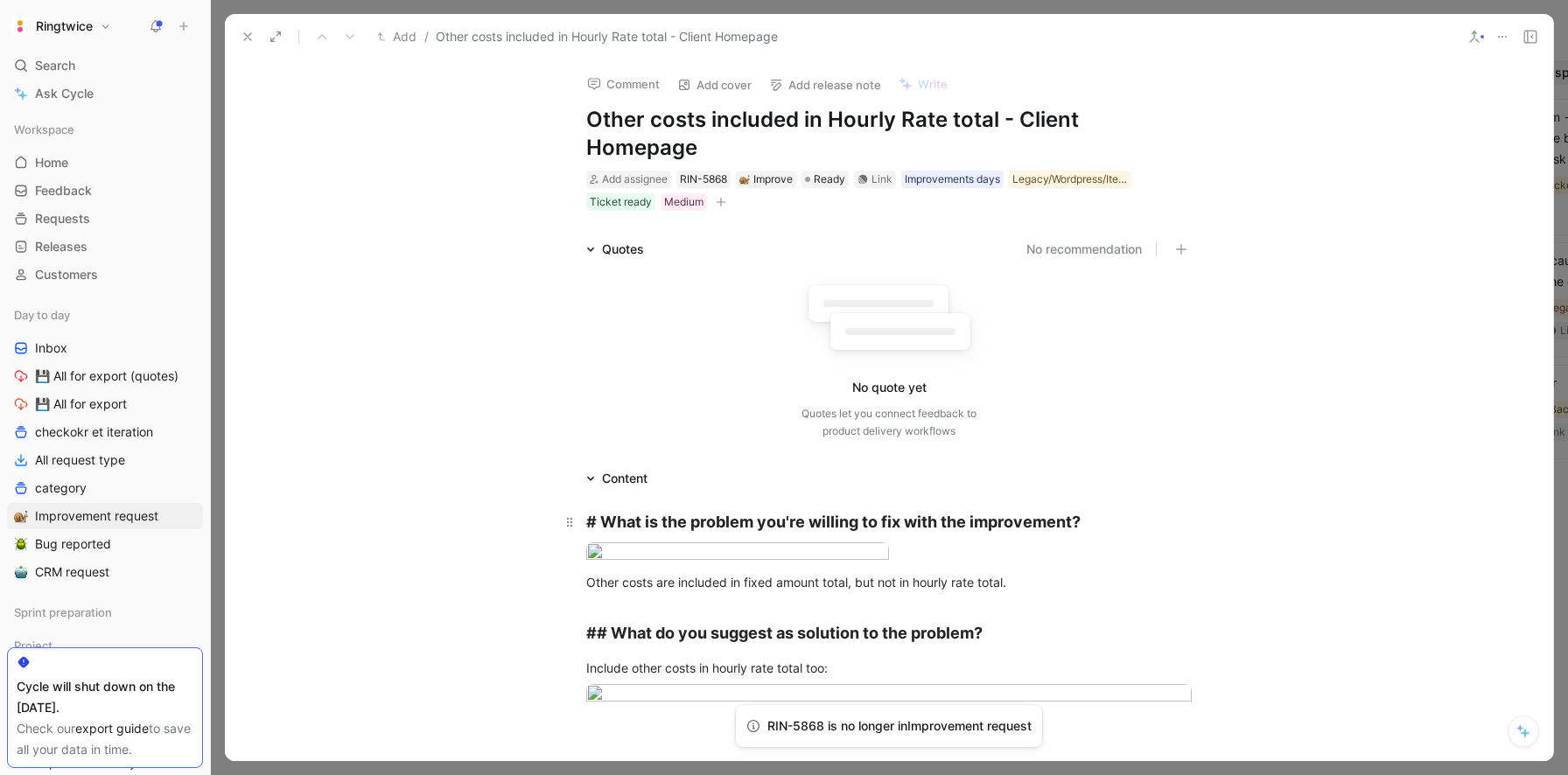
scroll to position [367, 0]
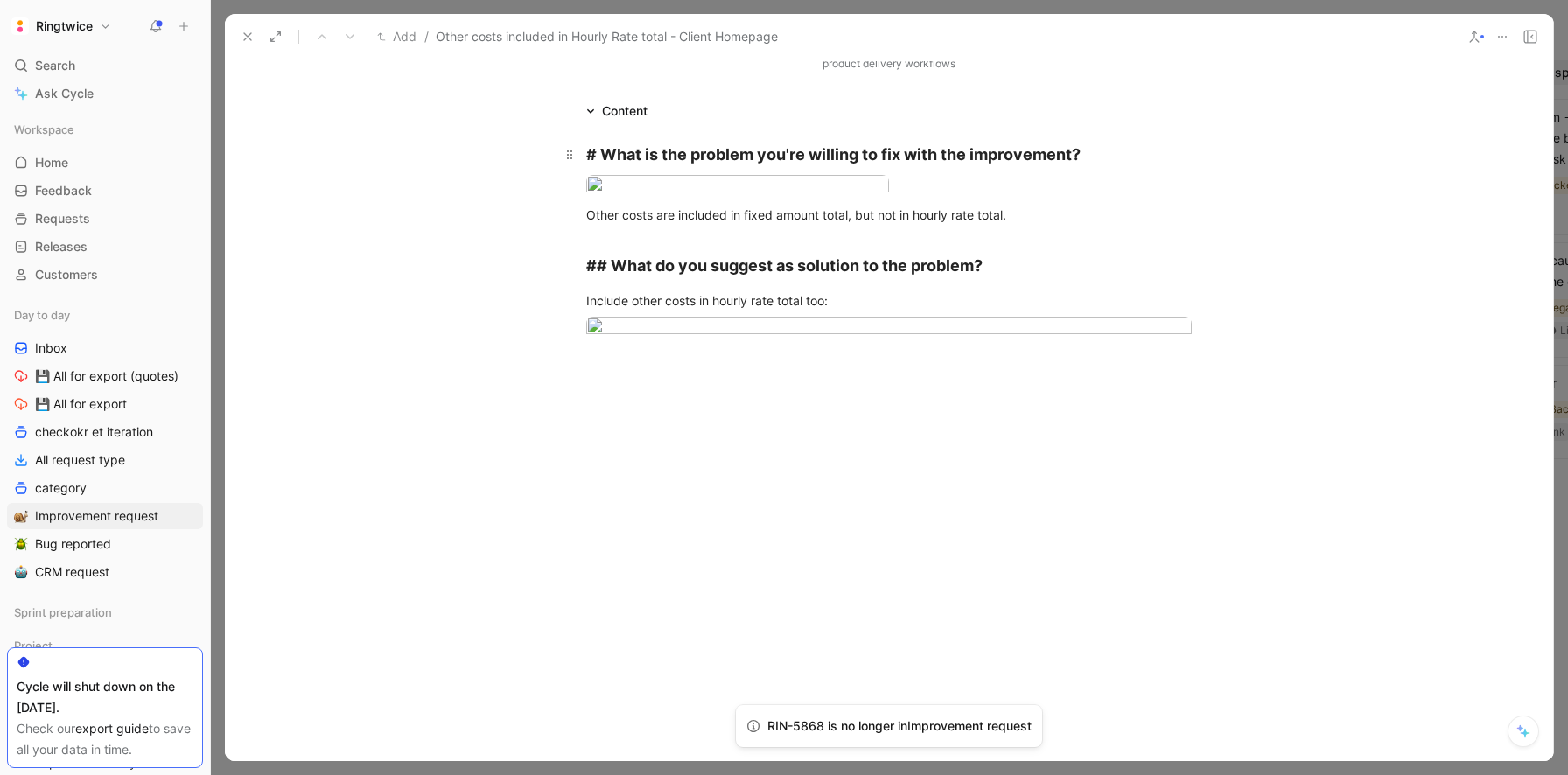
click at [911, 146] on strong "# What is the problem you're willing to fix with the improvement?" at bounding box center [832, 154] width 494 height 18
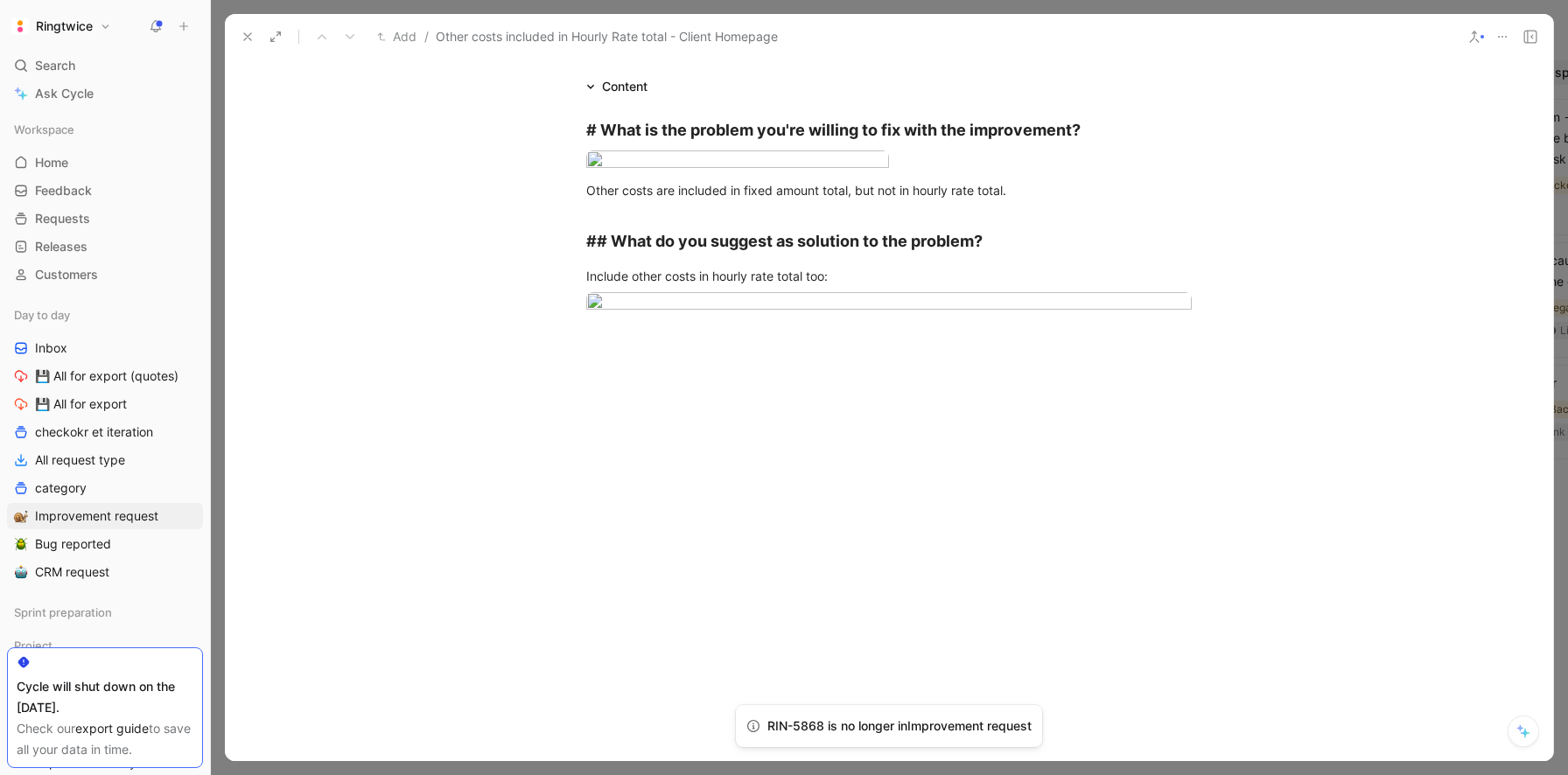
scroll to position [0, 0]
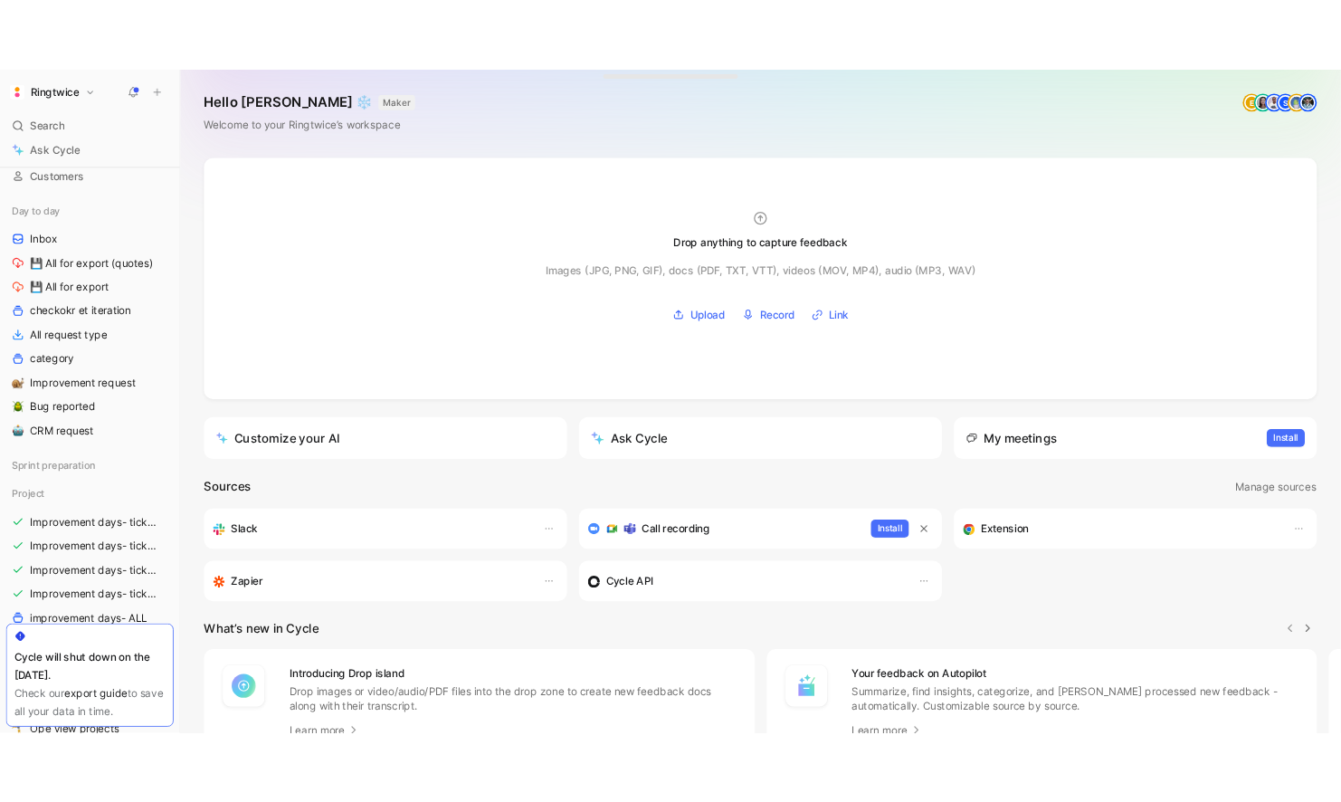
scroll to position [153, 0]
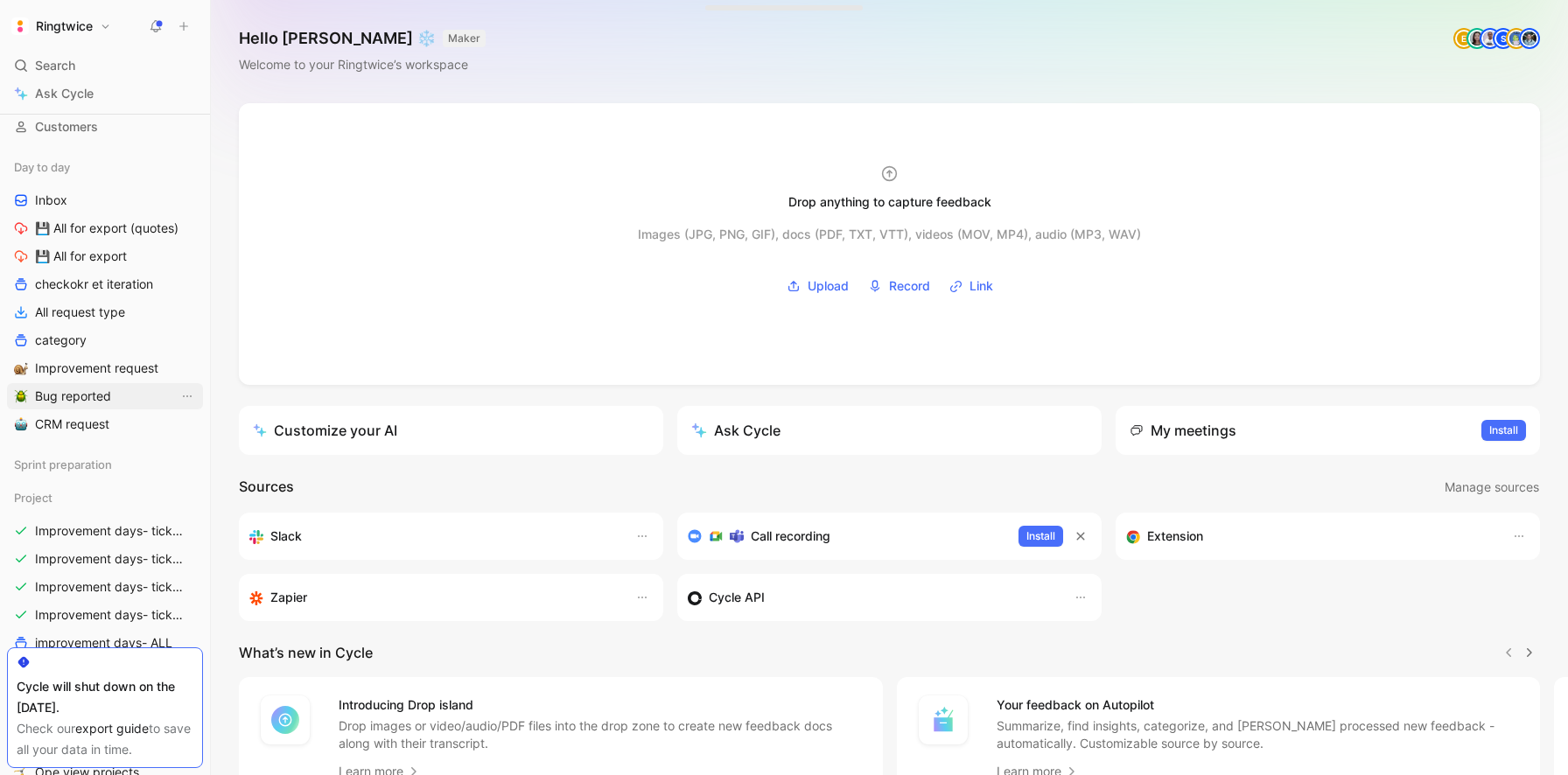
click at [84, 398] on span "Bug reported" at bounding box center [73, 396] width 76 height 17
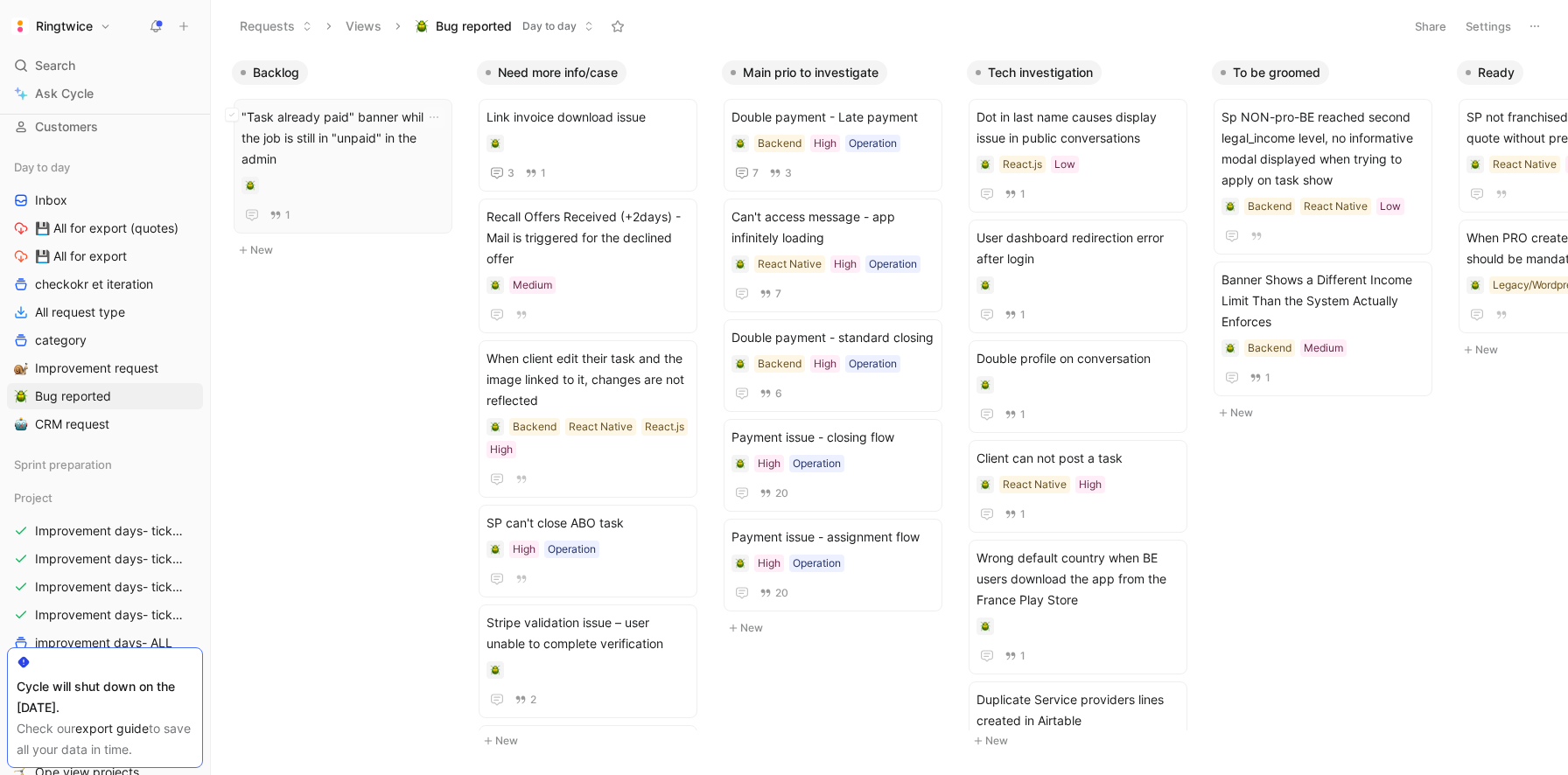
click at [363, 110] on span ""Task already paid" banner while the job is still in "unpaid" in the admin" at bounding box center [343, 137] width 203 height 63
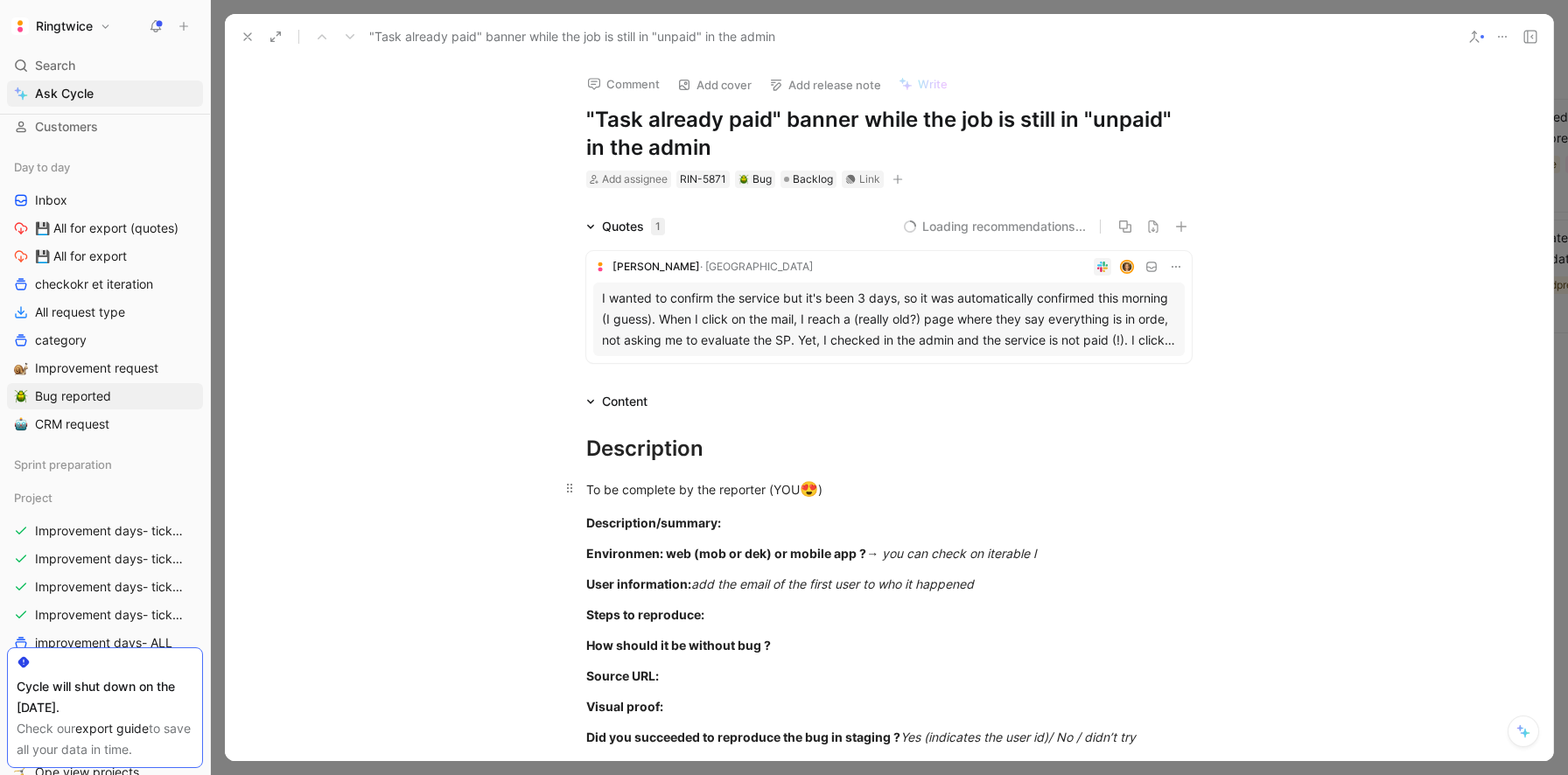
click at [641, 492] on div "To be complete by the reporter (YOU 😍 )" at bounding box center [888, 490] width 605 height 23
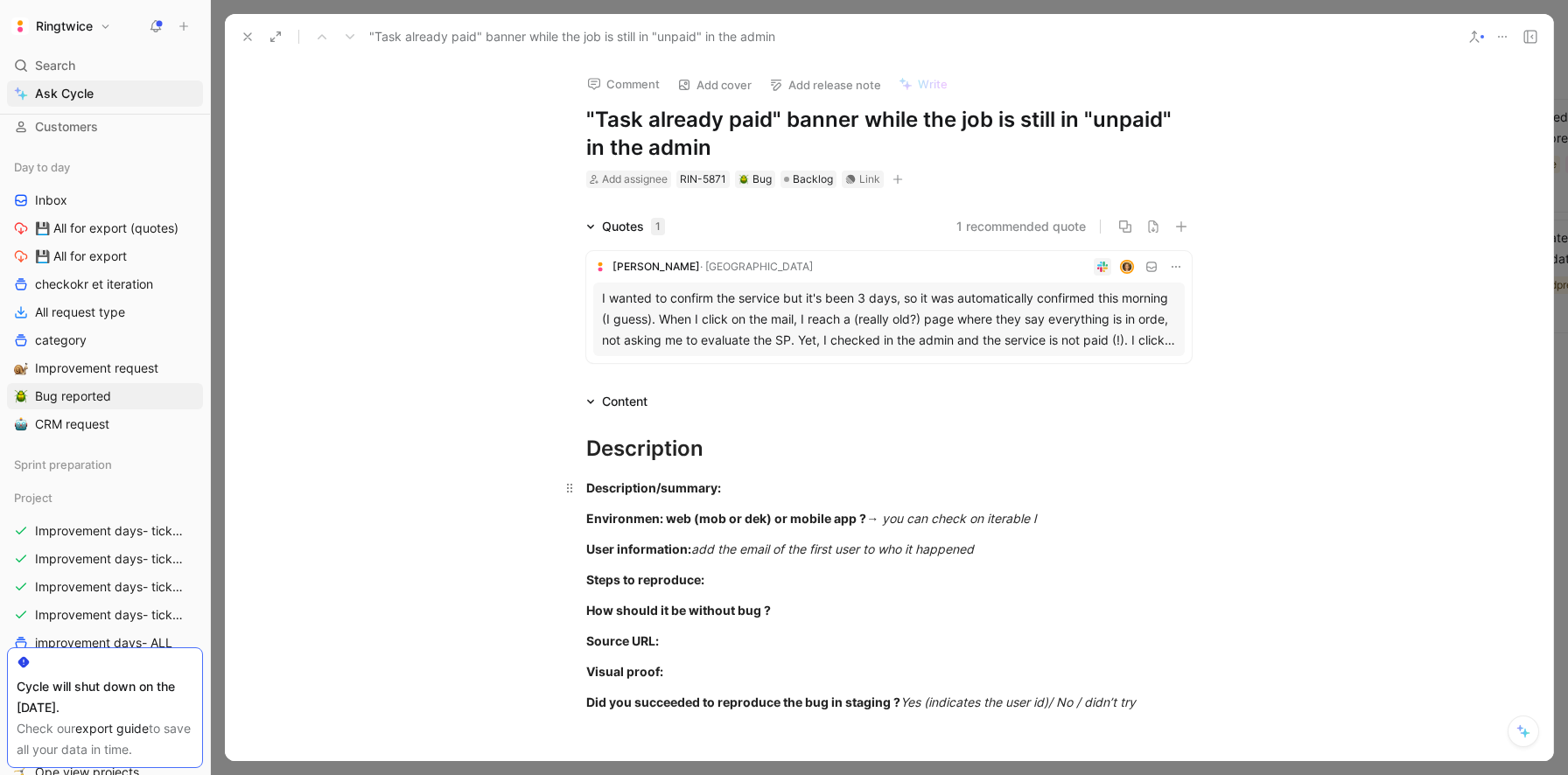
click at [725, 486] on div "Description/summary:" at bounding box center [888, 487] width 605 height 18
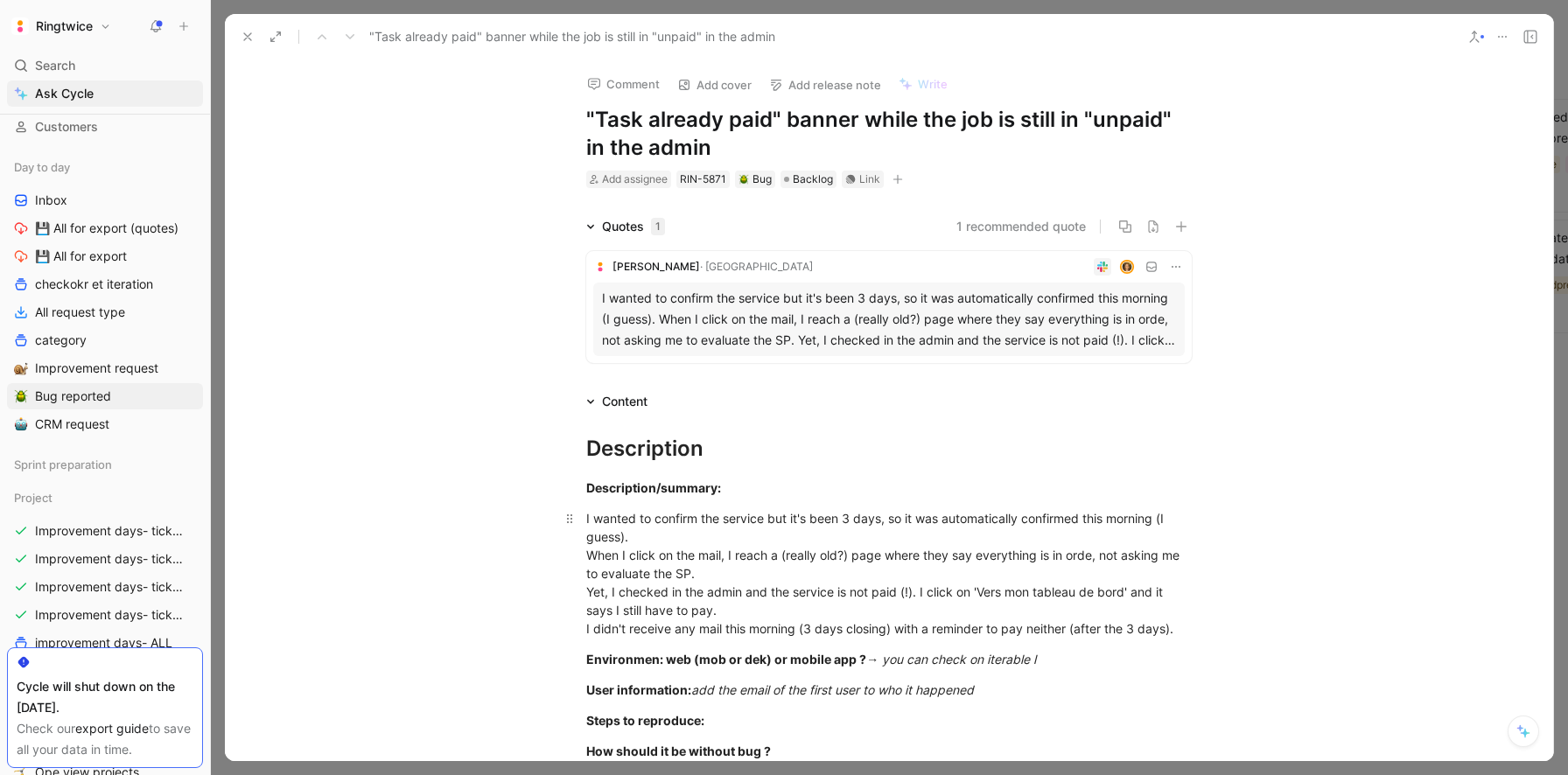
click at [684, 540] on div "I wanted to confirm the service but it's been 3 days, so it was automatically c…" at bounding box center [888, 573] width 605 height 129
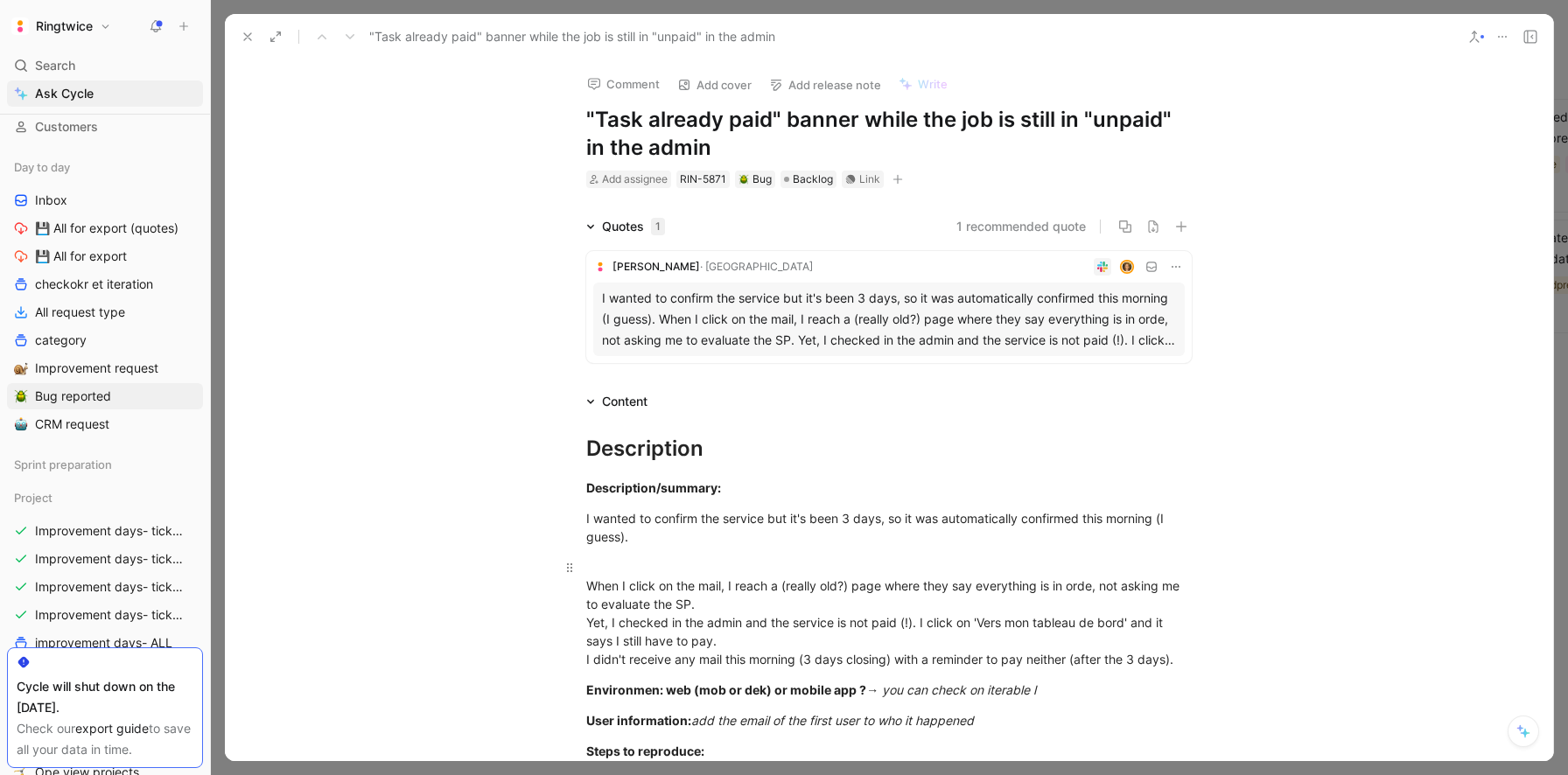
click at [586, 583] on span "When I click on the mail, I reach a (really old?) page where they say everythin…" at bounding box center [884, 594] width 596 height 33
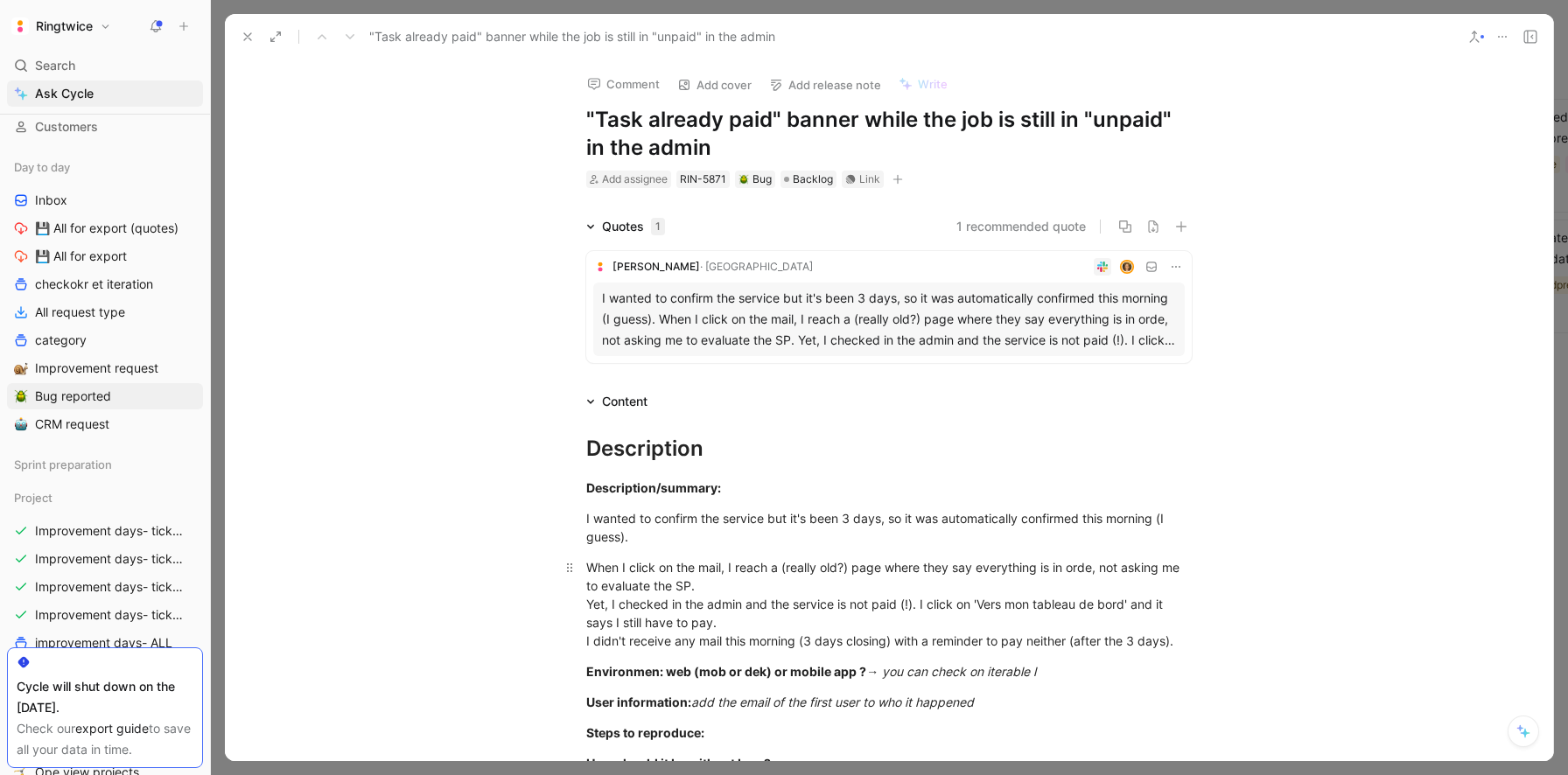
click at [750, 589] on div "When I click on the mail, I reach a (really old?) page where they say everythin…" at bounding box center [888, 603] width 605 height 92
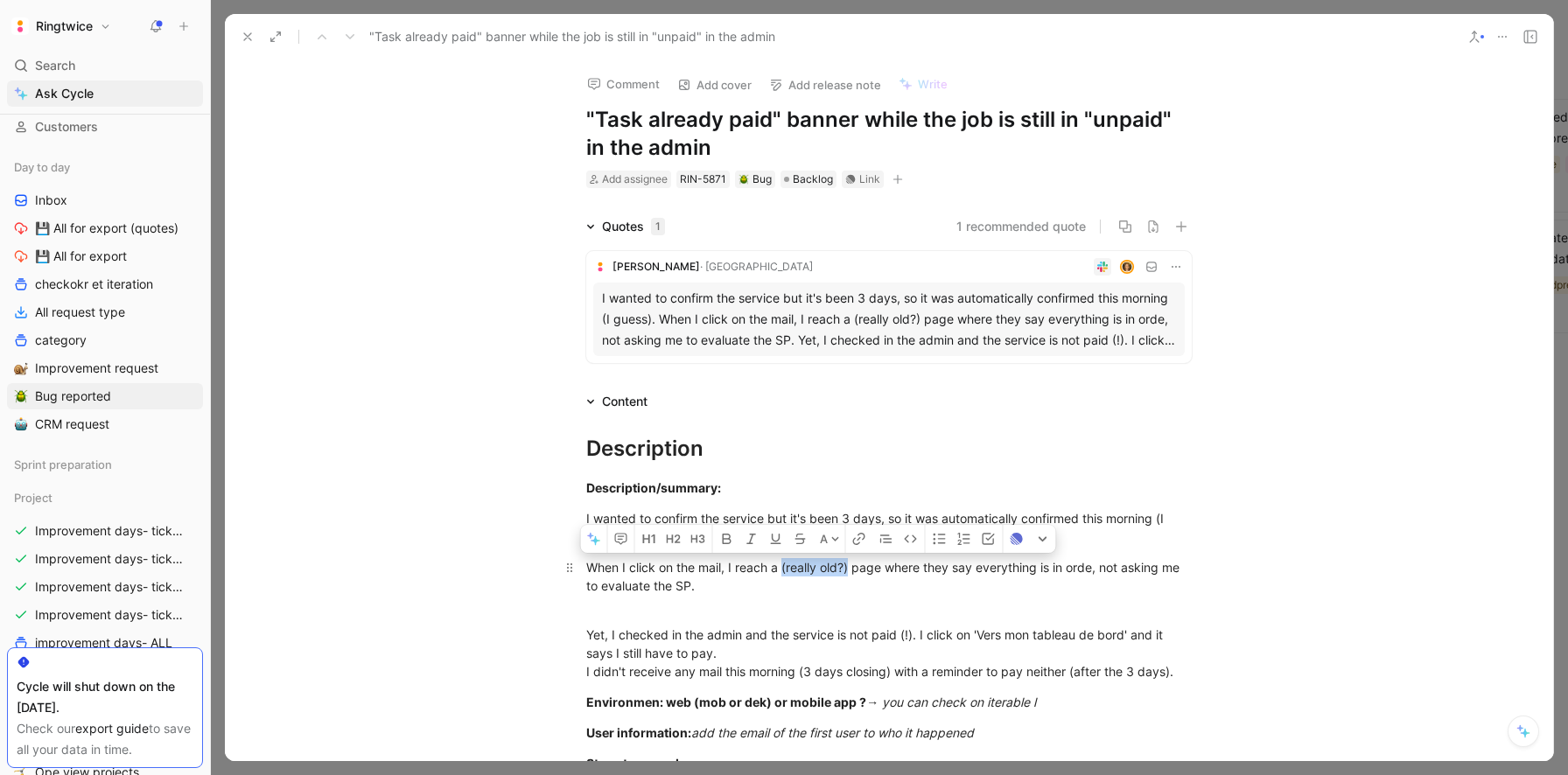
drag, startPoint x: 782, startPoint y: 566, endPoint x: 853, endPoint y: 565, distance: 71.0
click at [853, 565] on span "When I click on the mail, I reach a (really old?) page where they say everythin…" at bounding box center [884, 576] width 596 height 33
click at [736, 615] on div "Yet, I checked in the admin and the service is not paid (!). I click on 'Vers m…" at bounding box center [888, 644] width 605 height 73
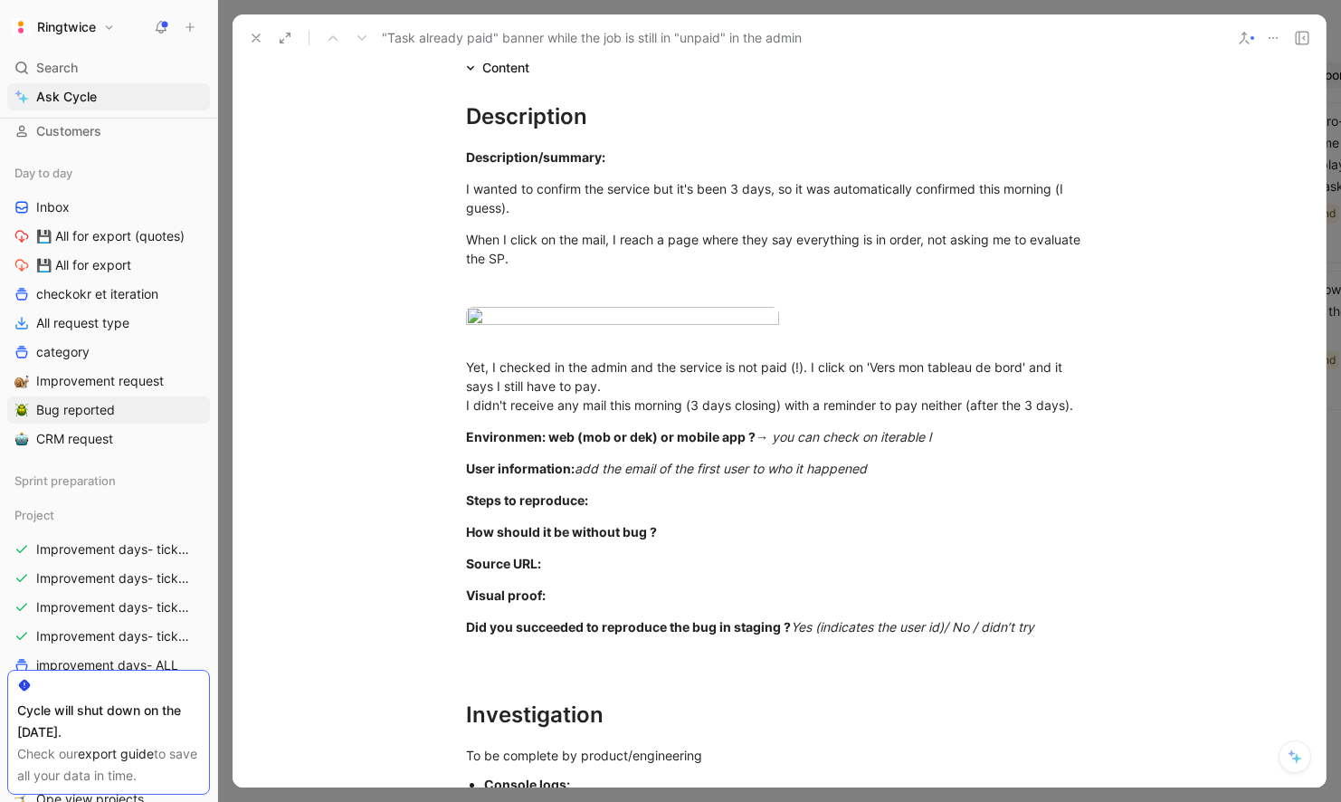
scroll to position [322, 0]
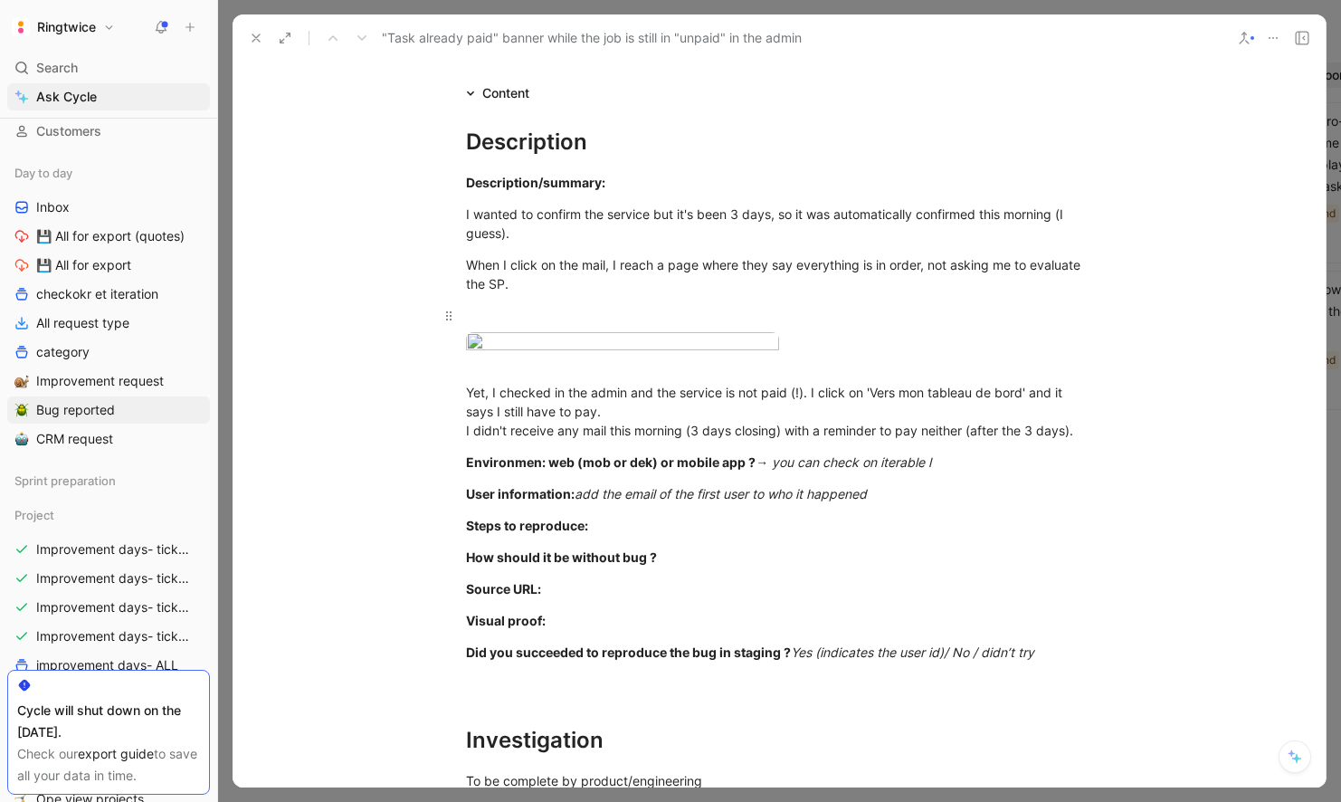
click at [511, 312] on div at bounding box center [779, 315] width 626 height 19
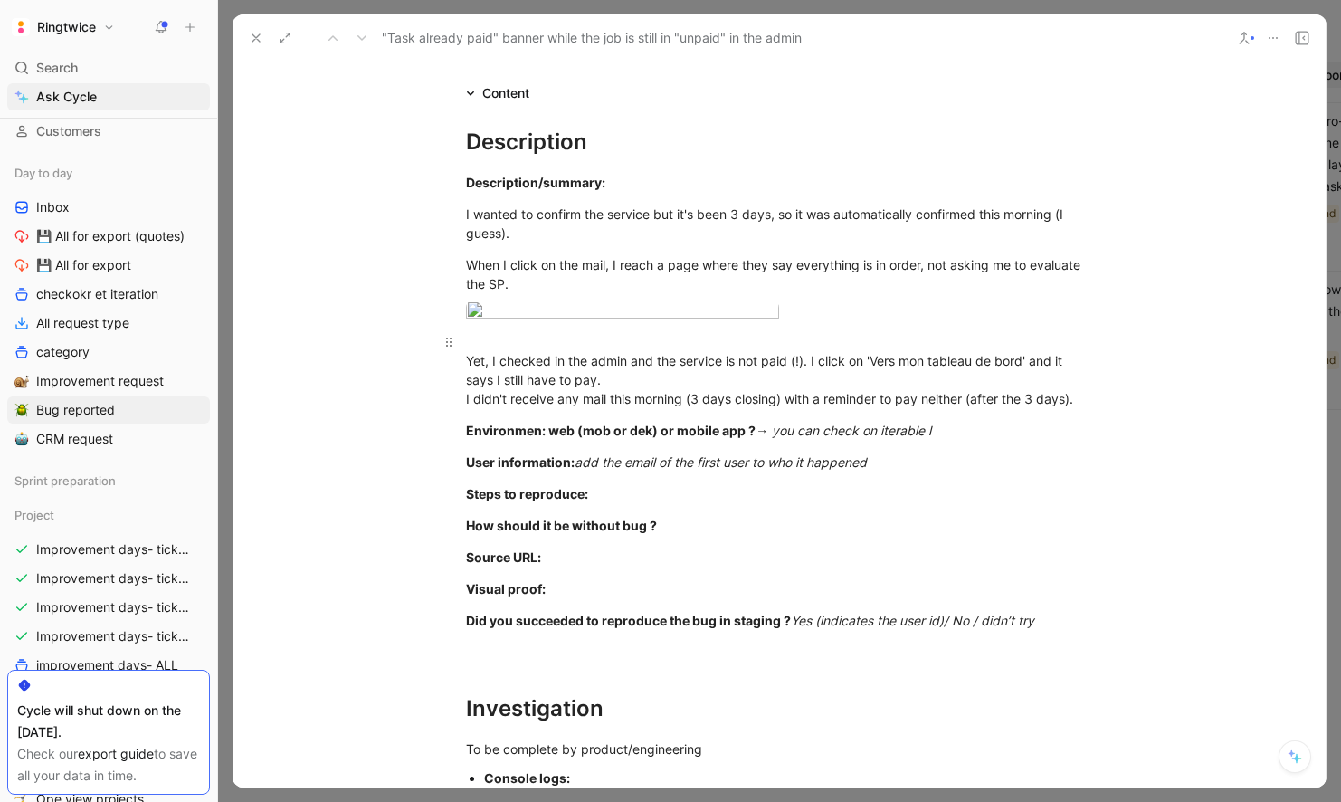
click at [513, 408] on div "Yet, I checked in the admin and the service is not paid (!). I click on 'Vers m…" at bounding box center [779, 370] width 626 height 76
click at [464, 209] on p "I wanted to confirm the service but it's been 3 days, so it was automatically c…" at bounding box center [779, 223] width 695 height 49
click at [611, 187] on div "Description/summary:" at bounding box center [779, 182] width 626 height 19
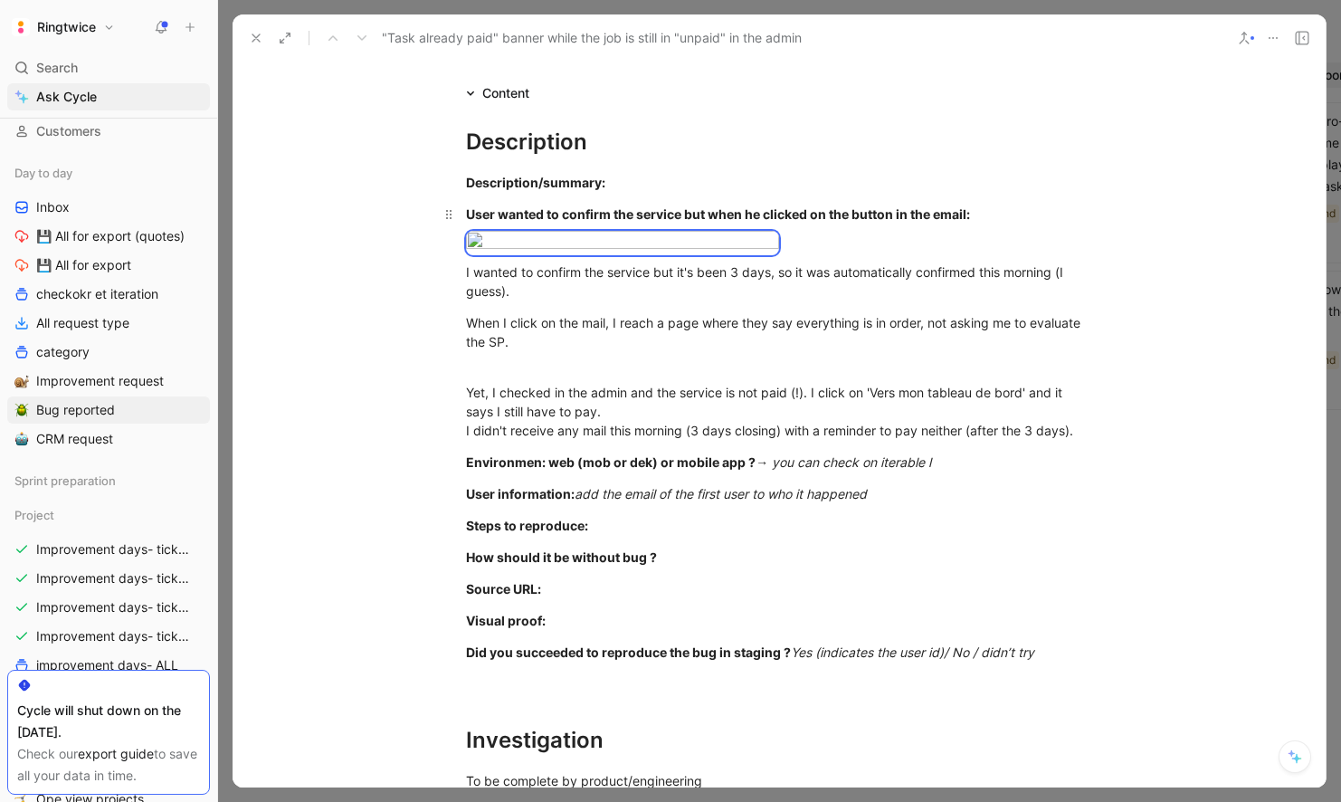
click at [498, 216] on strong "User wanted to confirm the service but when he clicked on the button in the ema…" at bounding box center [718, 213] width 504 height 15
click at [482, 215] on strong "User wanted to confirm the service but when he clicked on the button in the ema…" at bounding box center [718, 213] width 504 height 15
click at [591, 218] on strong "The user wanted to confirm the service but when he clicked on the button in the…" at bounding box center [730, 213] width 529 height 15
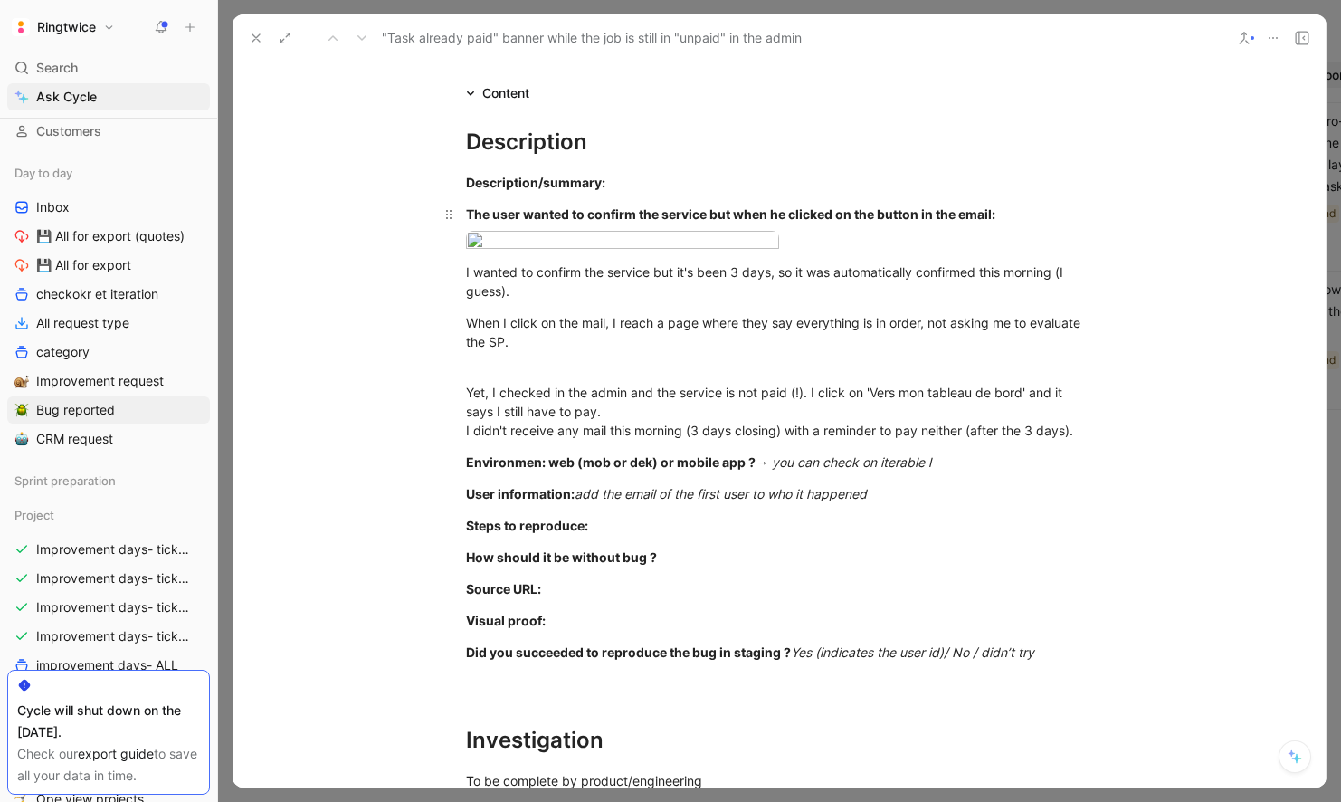
click at [591, 218] on strong "The user wanted to confirm the service but when he clicked on the button in the…" at bounding box center [730, 213] width 529 height 15
click at [468, 299] on span "I wanted to confirm the service but it's been 3 days, so it was automatically c…" at bounding box center [766, 281] width 601 height 34
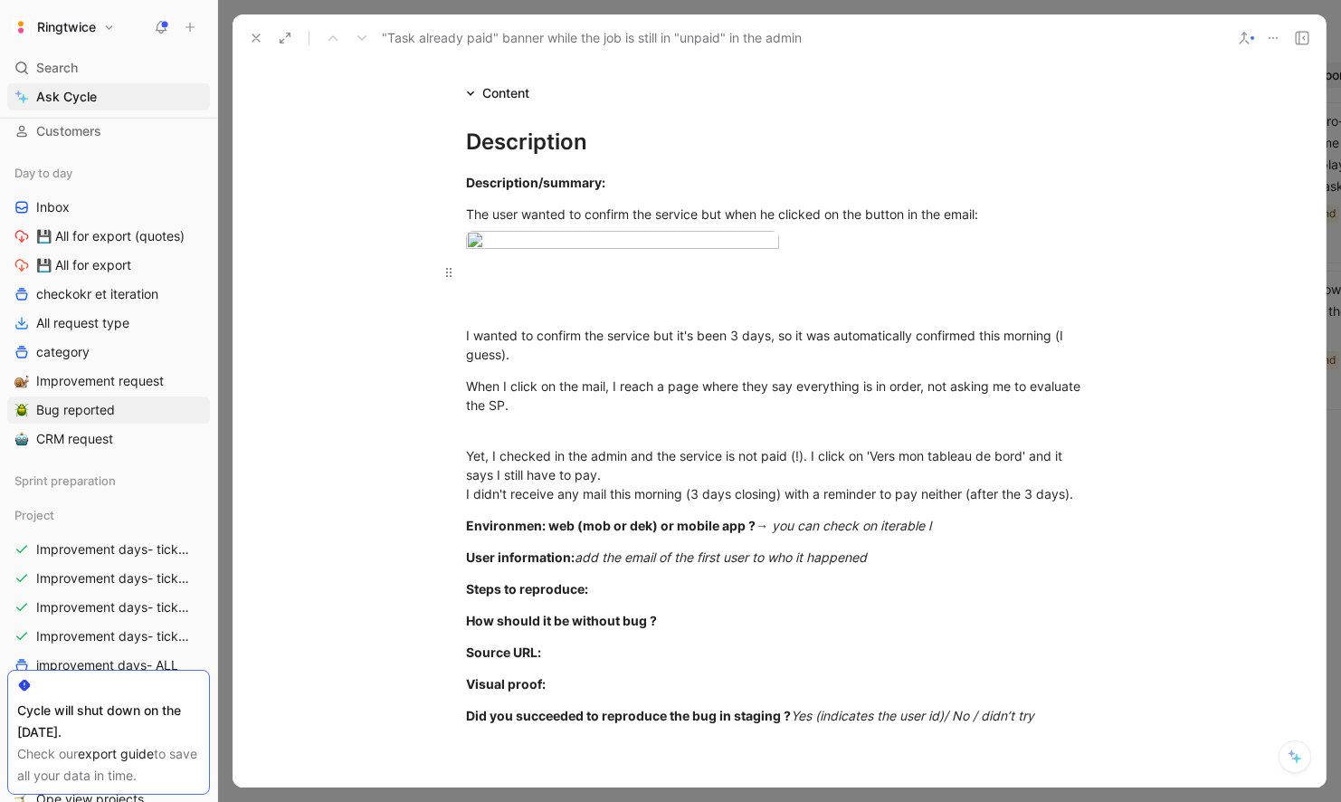
click at [480, 281] on div at bounding box center [779, 271] width 626 height 19
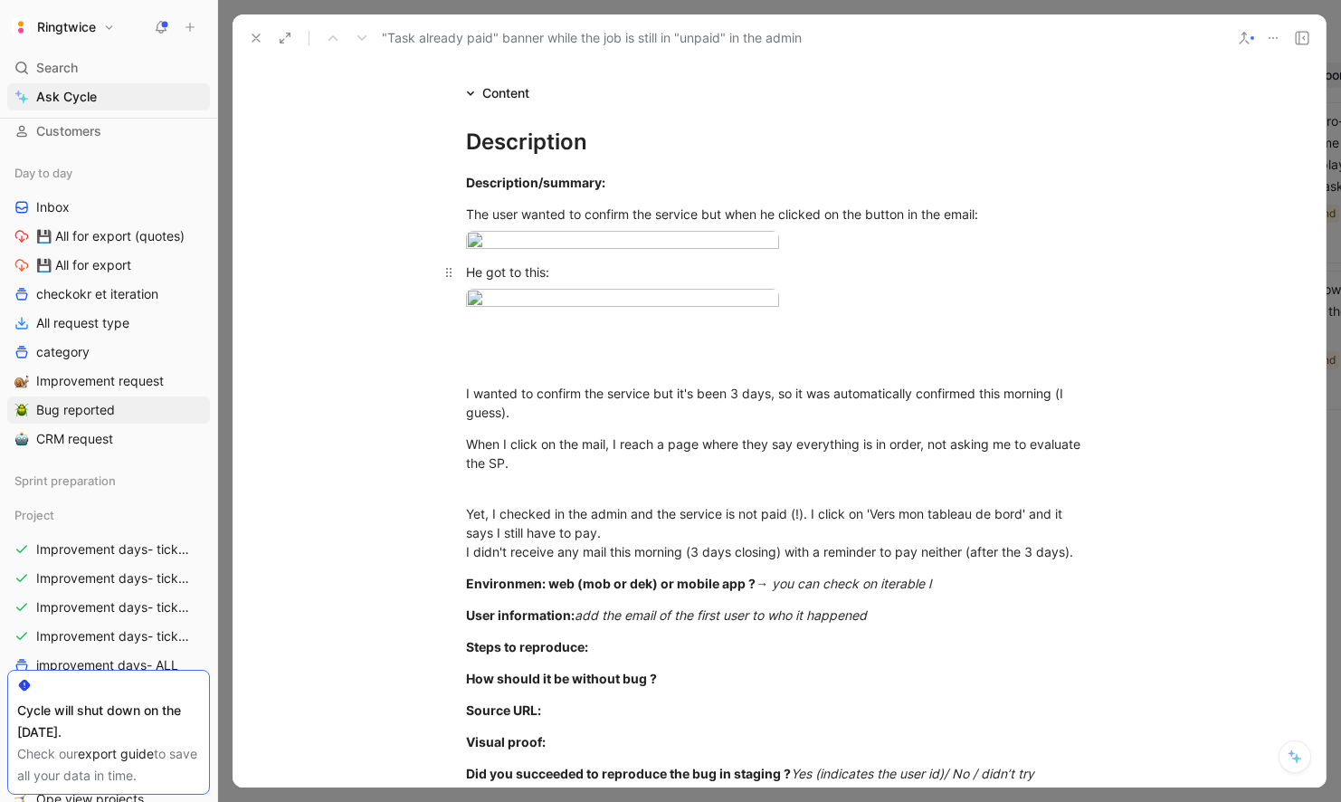
click at [571, 281] on div "He got to this:" at bounding box center [779, 271] width 626 height 19
click at [758, 314] on icon "button" at bounding box center [759, 308] width 11 height 11
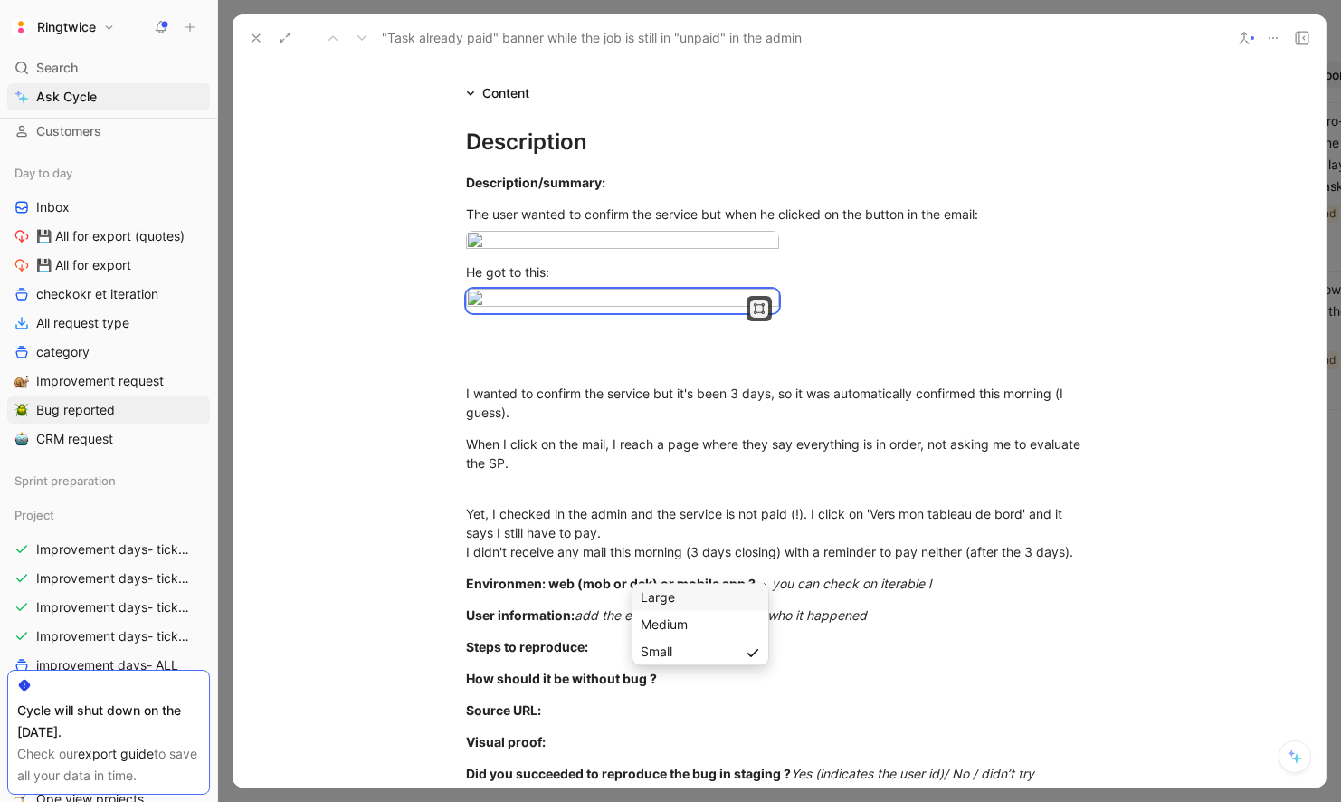
click at [706, 603] on div "Large" at bounding box center [700, 598] width 119 height 22
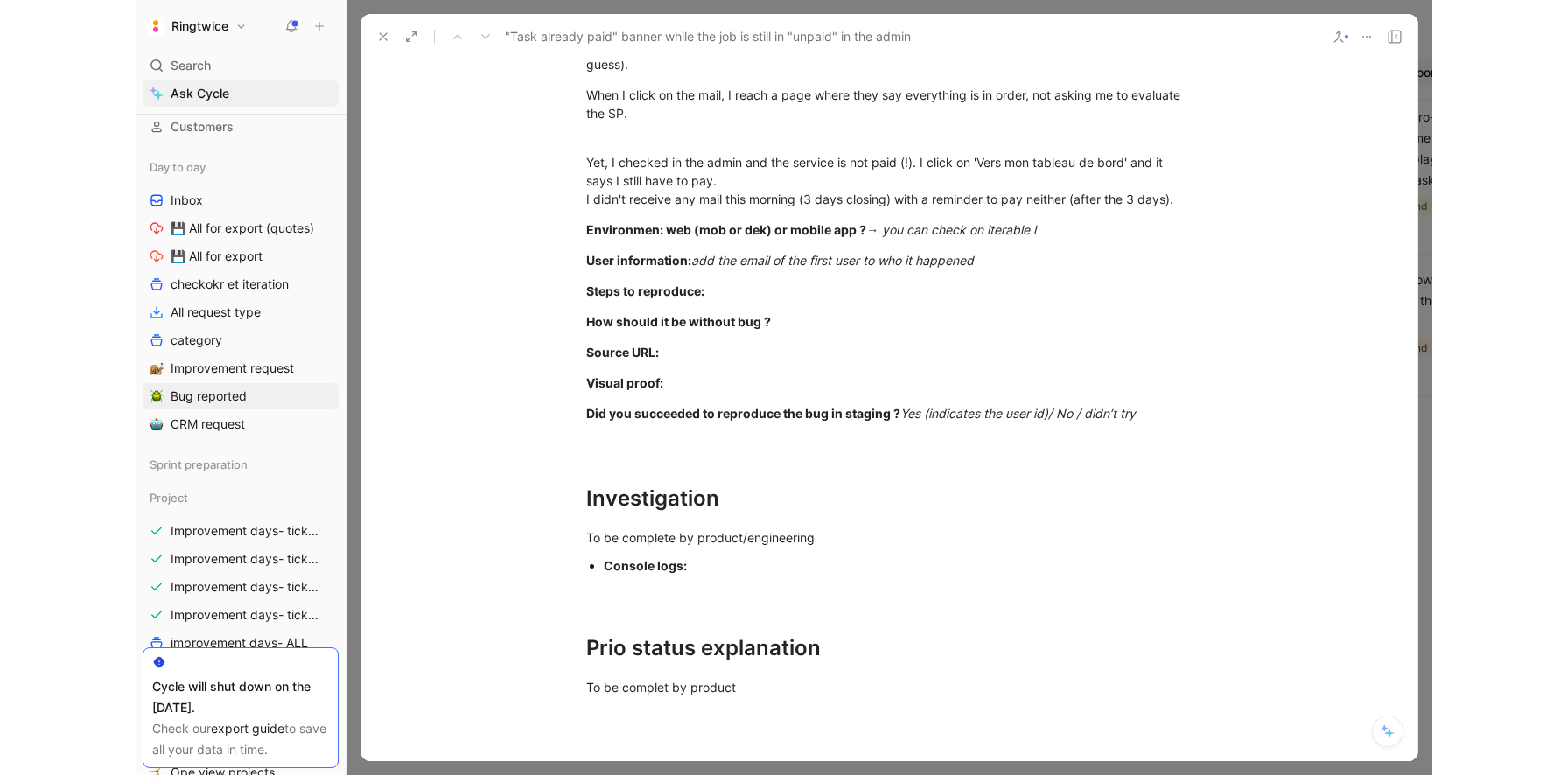
scroll to position [646, 0]
